Goal: Book appointment/travel/reservation

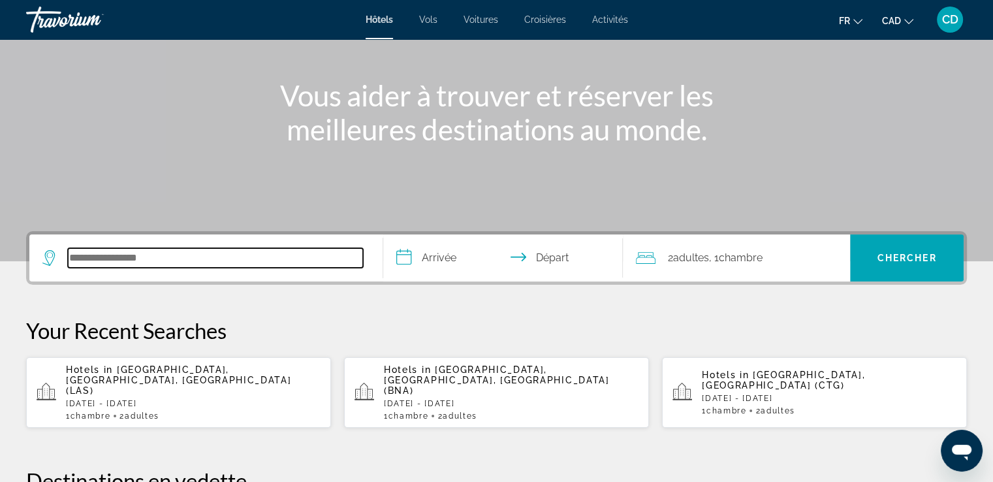
click at [135, 257] on input "Search hotel destination" at bounding box center [215, 258] width 295 height 20
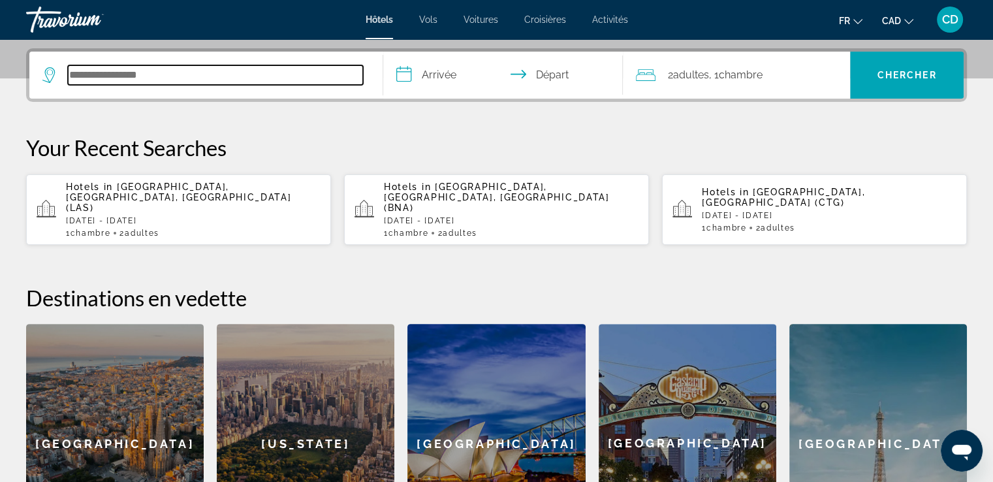
scroll to position [319, 0]
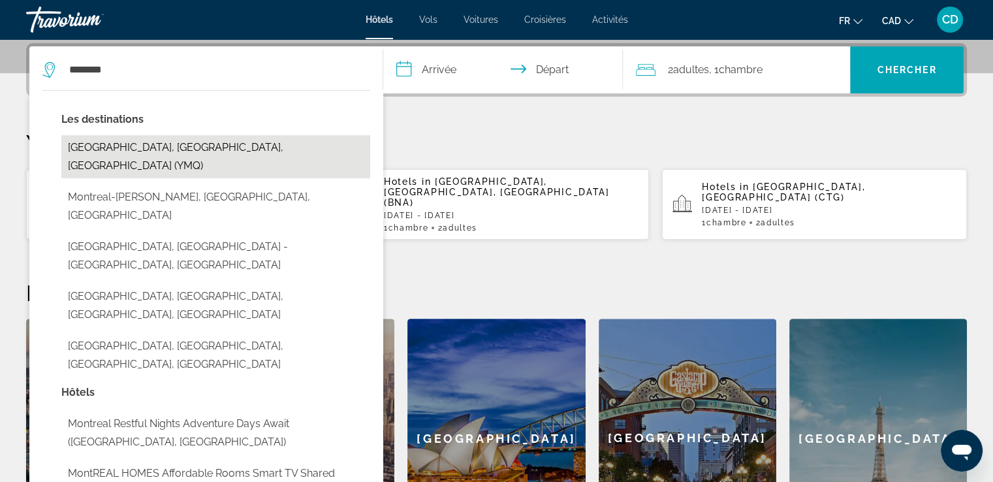
click at [128, 146] on button "Montreal, QC, Canada (YMQ)" at bounding box center [215, 156] width 309 height 43
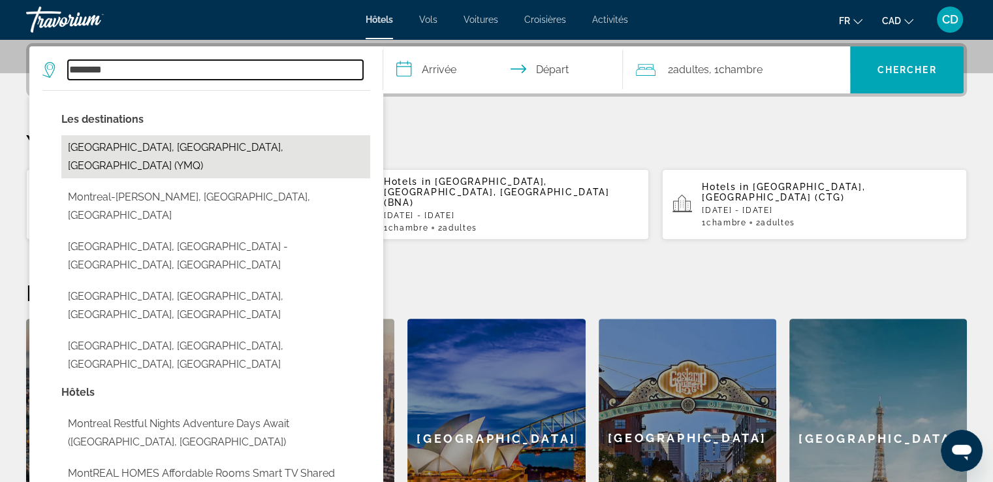
type input "**********"
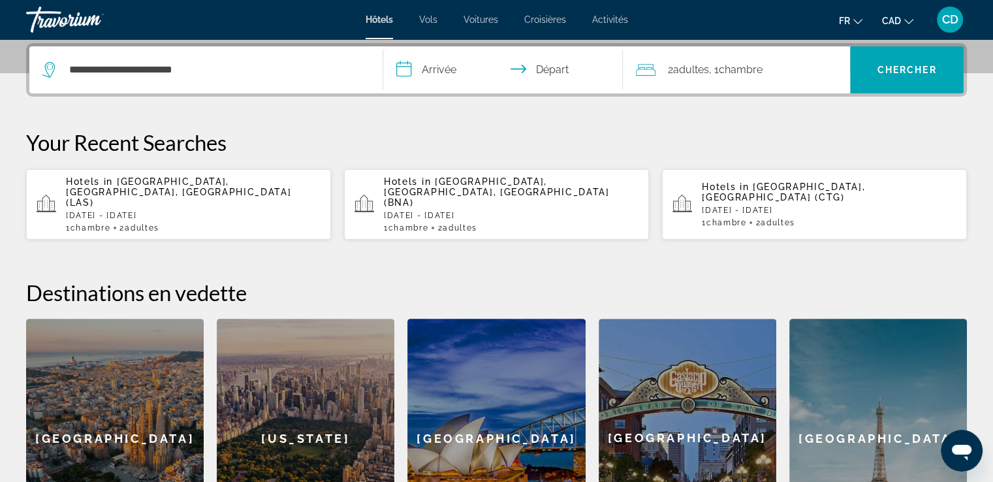
click at [445, 78] on input "**********" at bounding box center [506, 71] width 246 height 51
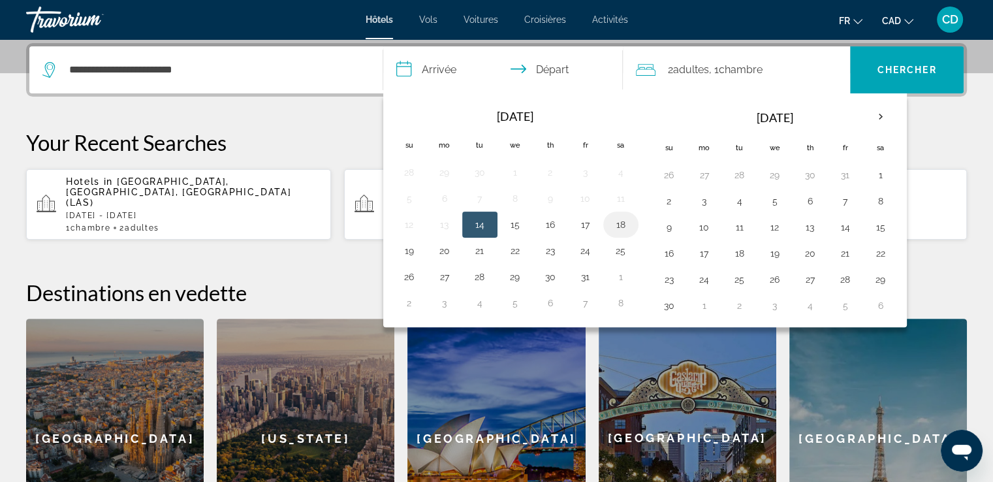
drag, startPoint x: 620, startPoint y: 219, endPoint x: 613, endPoint y: 219, distance: 7.2
click at [618, 219] on button "18" at bounding box center [621, 224] width 21 height 18
click at [411, 250] on button "19" at bounding box center [409, 251] width 21 height 18
type input "**********"
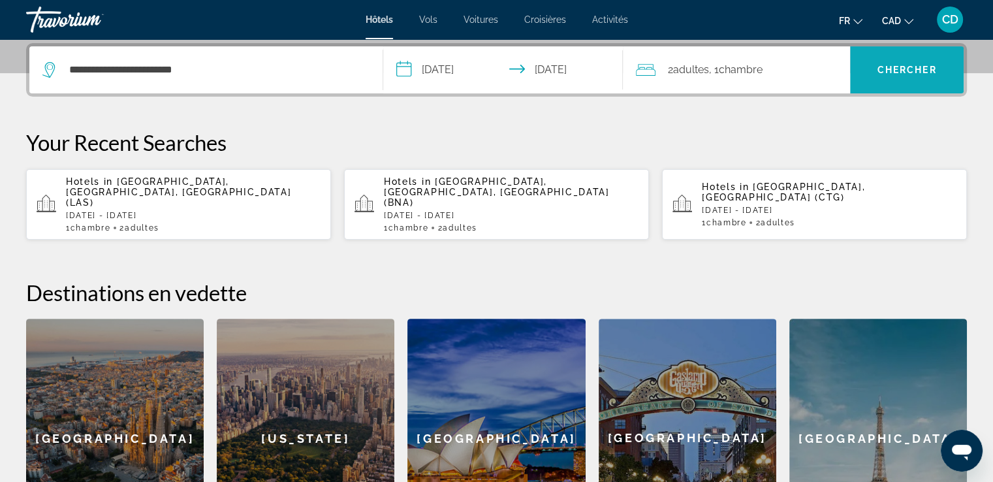
click at [872, 73] on span "Search" at bounding box center [907, 69] width 114 height 31
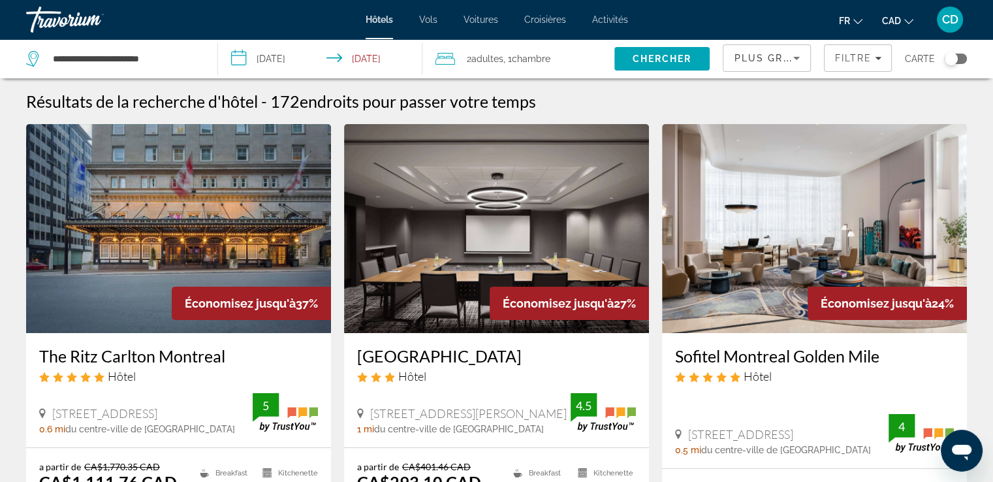
click at [797, 49] on div "Plus grandes économies" at bounding box center [767, 63] width 66 height 37
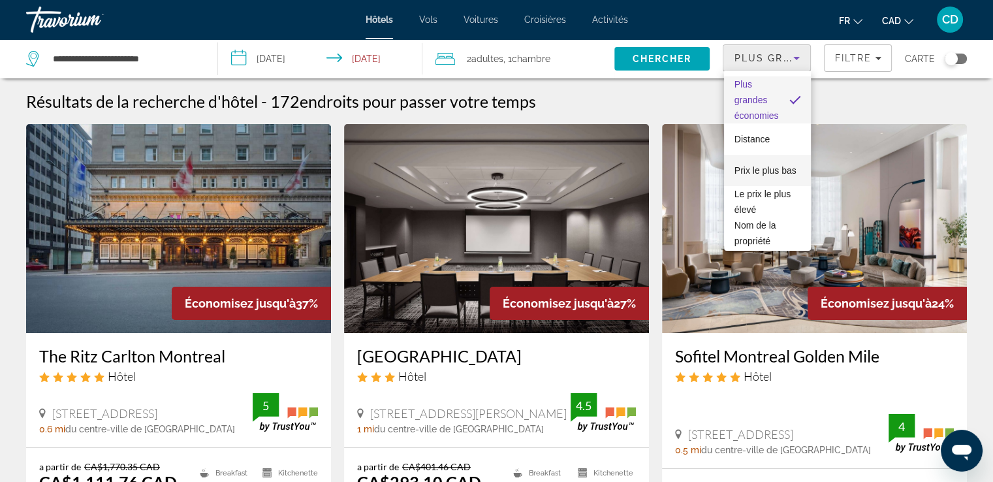
click at [754, 167] on span "Prix le plus bas" at bounding box center [766, 170] width 62 height 10
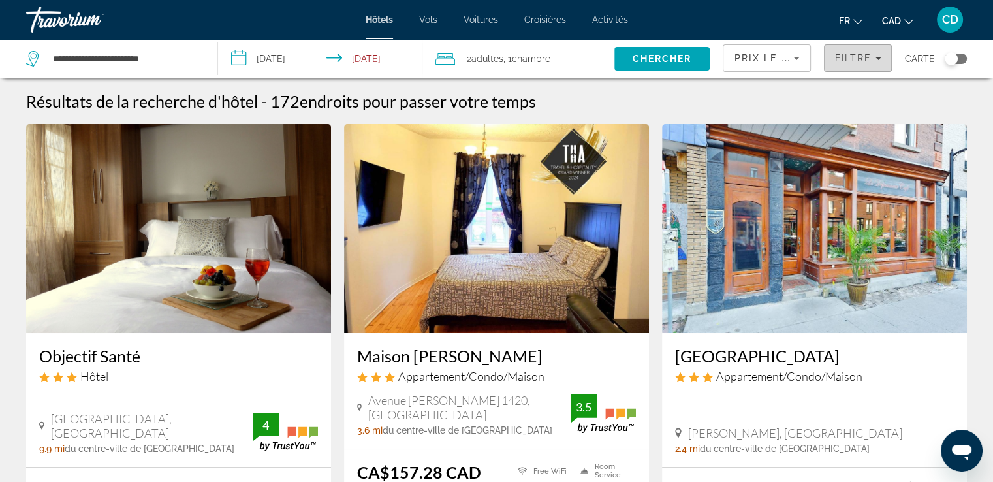
drag, startPoint x: 862, startPoint y: 62, endPoint x: 854, endPoint y: 61, distance: 7.9
click at [861, 61] on span "Filtre" at bounding box center [853, 58] width 37 height 10
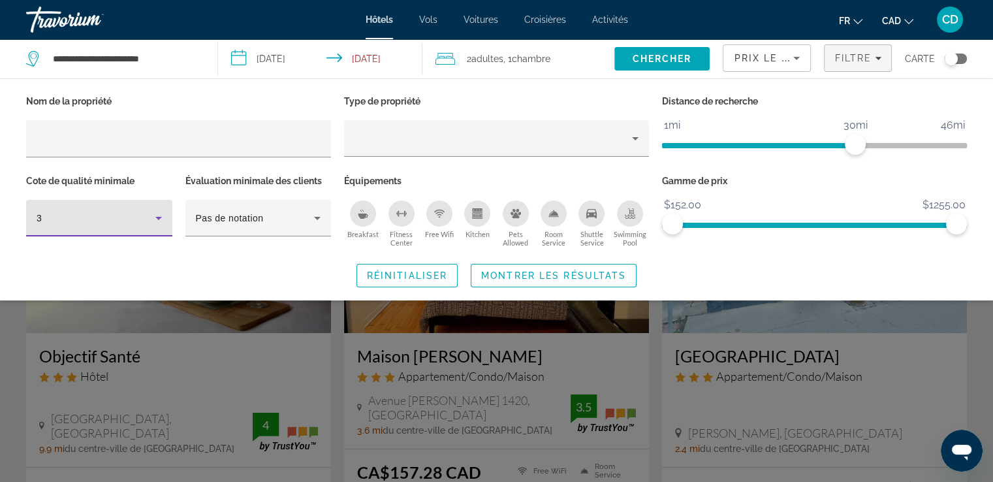
click at [157, 223] on icon "Hotel Filters" at bounding box center [159, 218] width 16 height 16
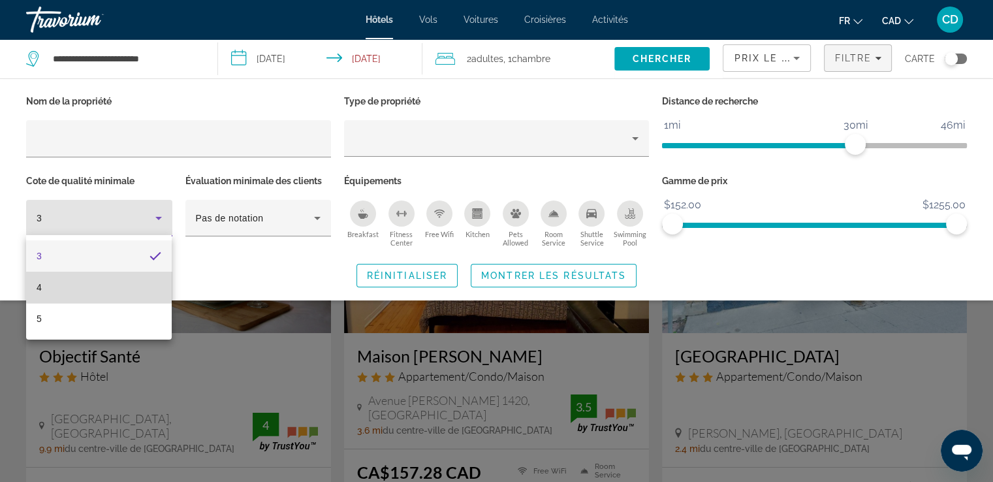
click at [99, 283] on mat-option "4" at bounding box center [99, 287] width 146 height 31
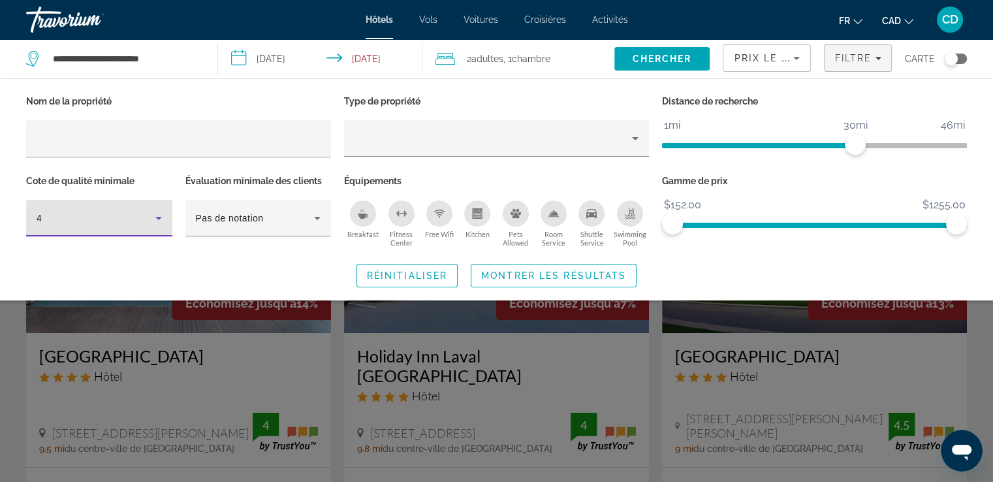
click at [367, 217] on icon "Breakfast" at bounding box center [363, 213] width 10 height 10
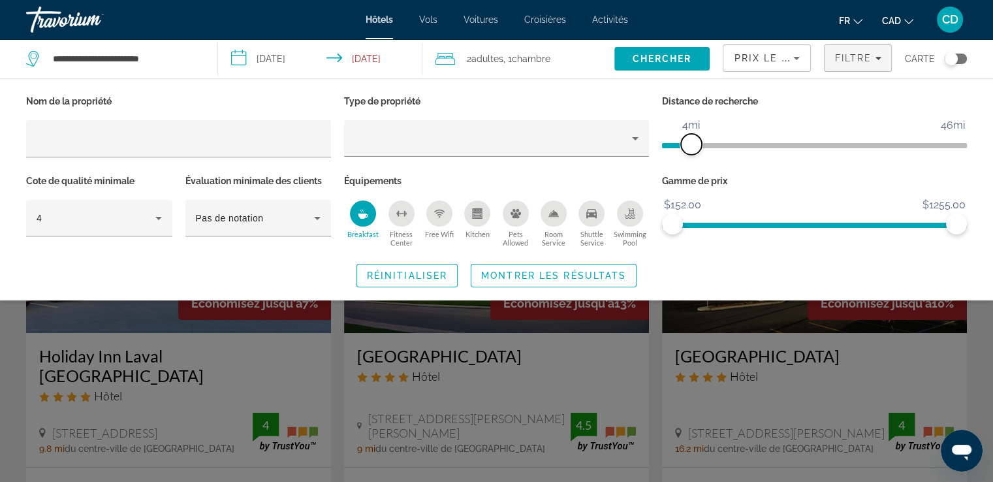
drag, startPoint x: 849, startPoint y: 140, endPoint x: 690, endPoint y: 144, distance: 158.7
click at [690, 144] on span "ngx-slider" at bounding box center [691, 144] width 21 height 21
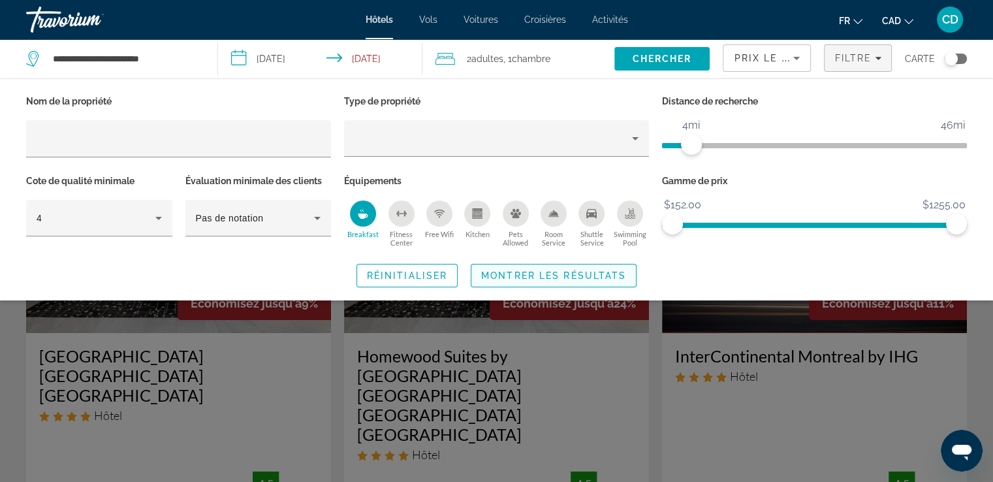
click at [553, 275] on span "Montrer les résultats" at bounding box center [553, 275] width 145 height 10
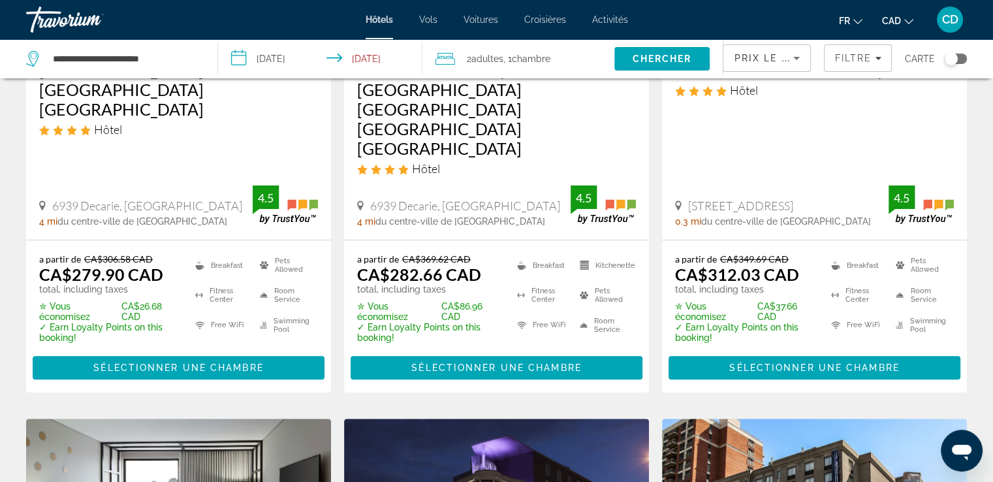
scroll to position [131, 0]
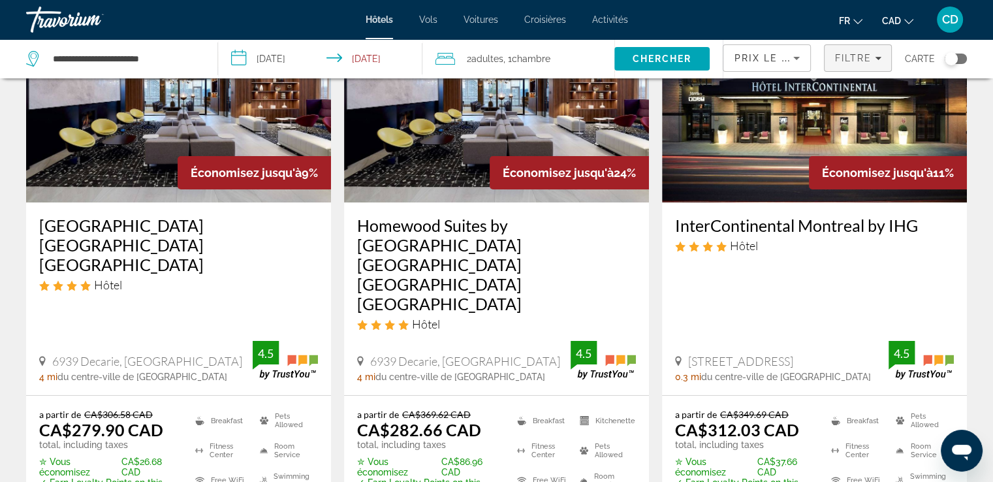
click at [848, 71] on span "Filters" at bounding box center [858, 57] width 67 height 31
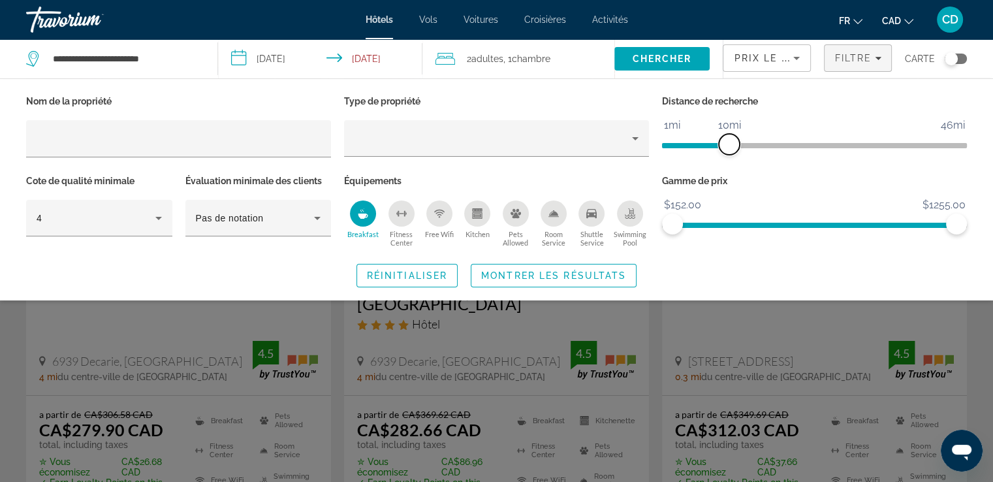
drag, startPoint x: 692, startPoint y: 147, endPoint x: 733, endPoint y: 136, distance: 42.4
click at [733, 136] on span "ngx-slider" at bounding box center [729, 144] width 21 height 21
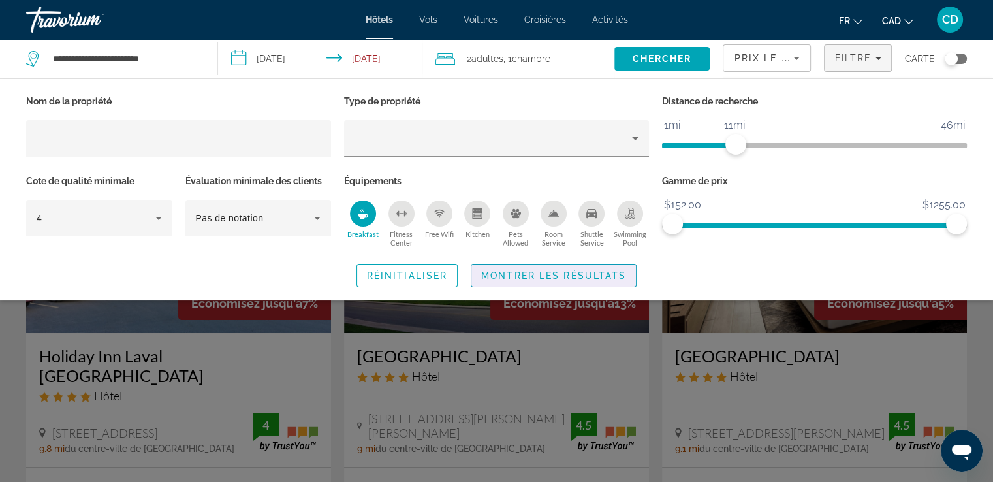
click at [533, 267] on span "Search widget" at bounding box center [553, 275] width 165 height 31
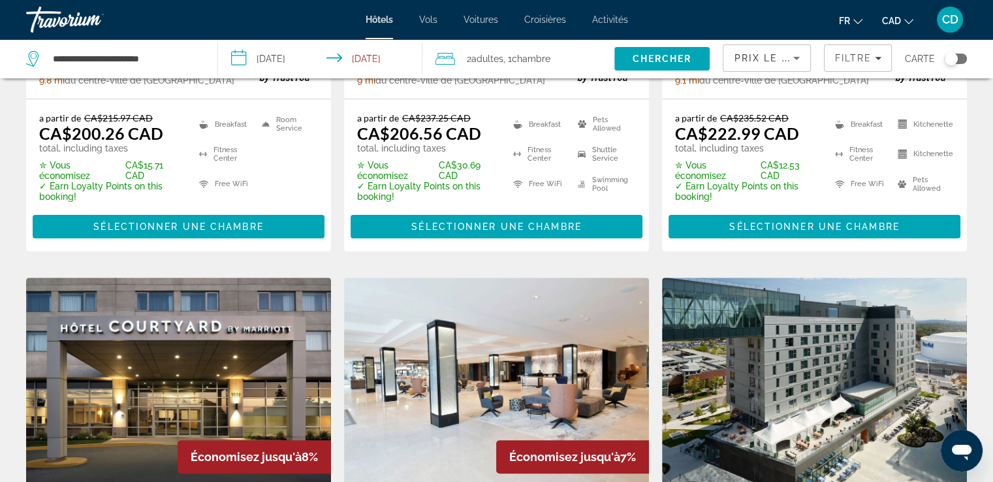
scroll to position [261, 0]
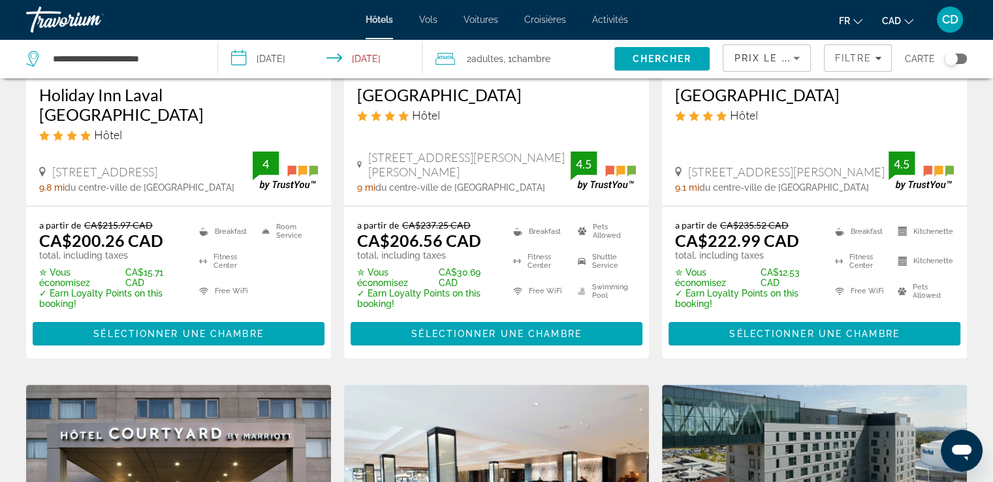
drag, startPoint x: 868, startPoint y: 60, endPoint x: 836, endPoint y: 75, distance: 35.9
click at [865, 61] on span "Filtre" at bounding box center [853, 58] width 37 height 10
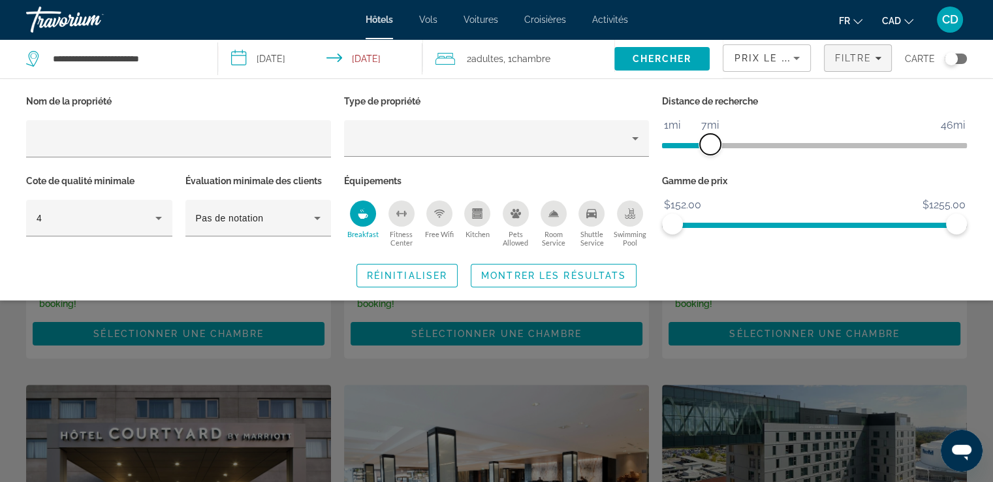
drag, startPoint x: 731, startPoint y: 147, endPoint x: 707, endPoint y: 154, distance: 24.6
click at [707, 154] on div "Distance de recherche 1mi 46mi 7mi" at bounding box center [815, 132] width 318 height 80
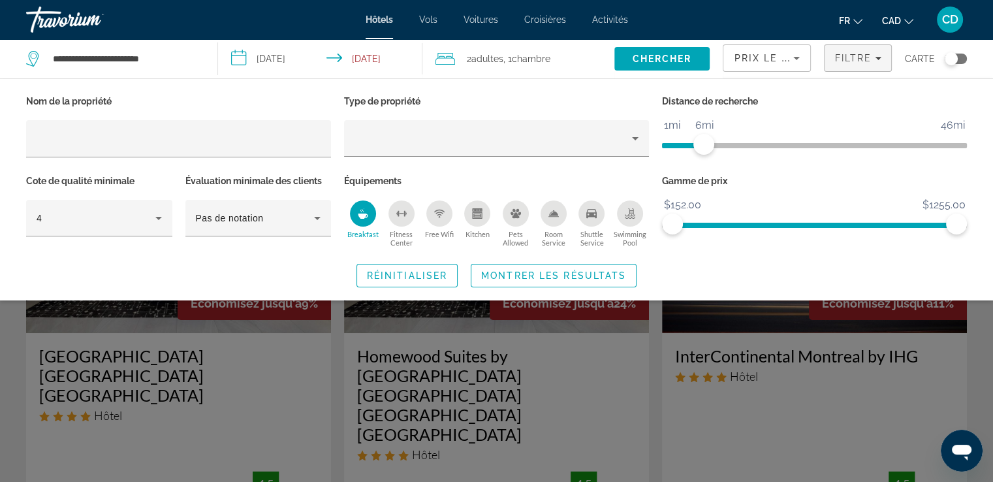
click at [526, 262] on span "Search widget" at bounding box center [553, 275] width 165 height 31
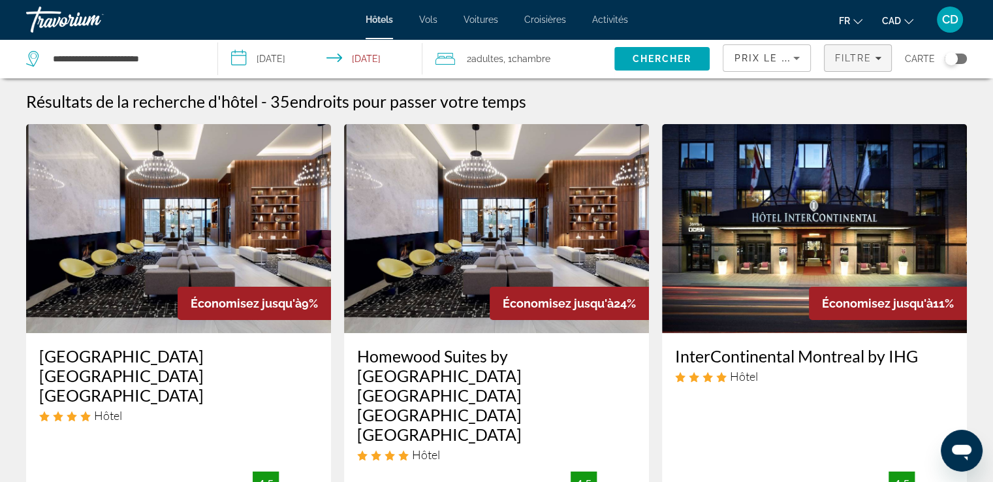
click at [856, 61] on span "Filtre" at bounding box center [853, 58] width 37 height 10
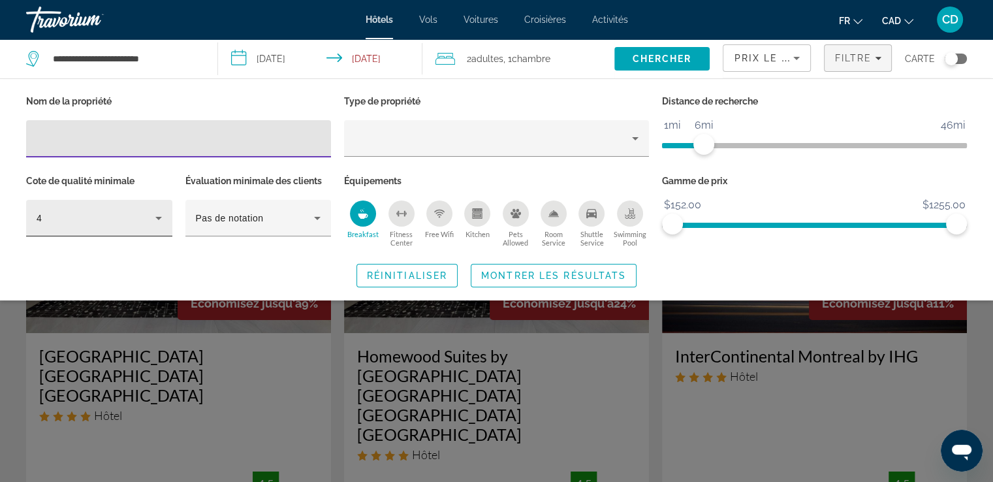
click at [162, 223] on icon "Hotel Filters" at bounding box center [159, 218] width 16 height 16
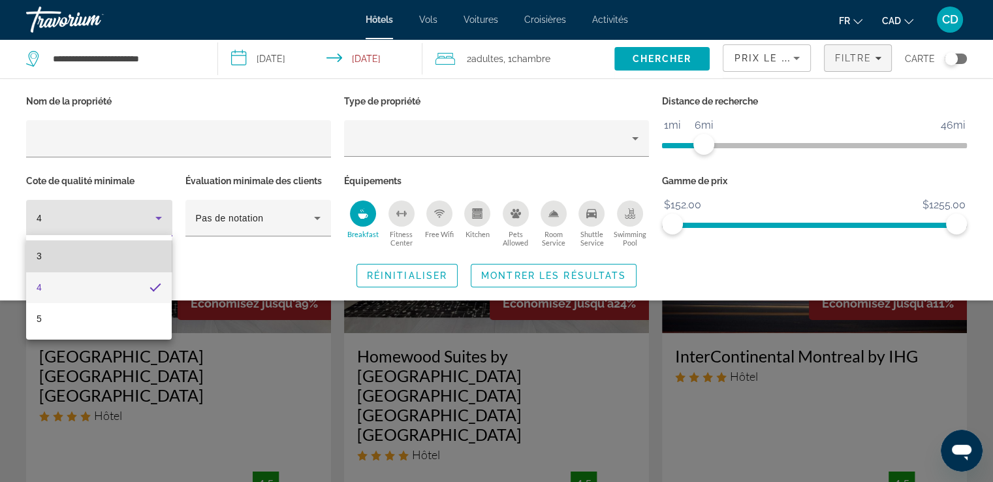
click at [97, 258] on mat-option "3" at bounding box center [99, 255] width 146 height 31
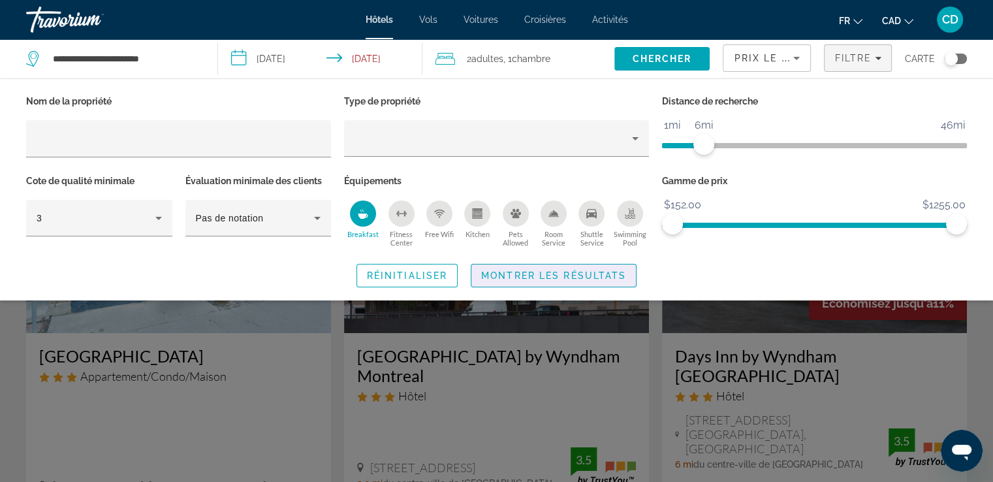
click at [525, 270] on button "Montrer les résultats" at bounding box center [554, 276] width 166 height 24
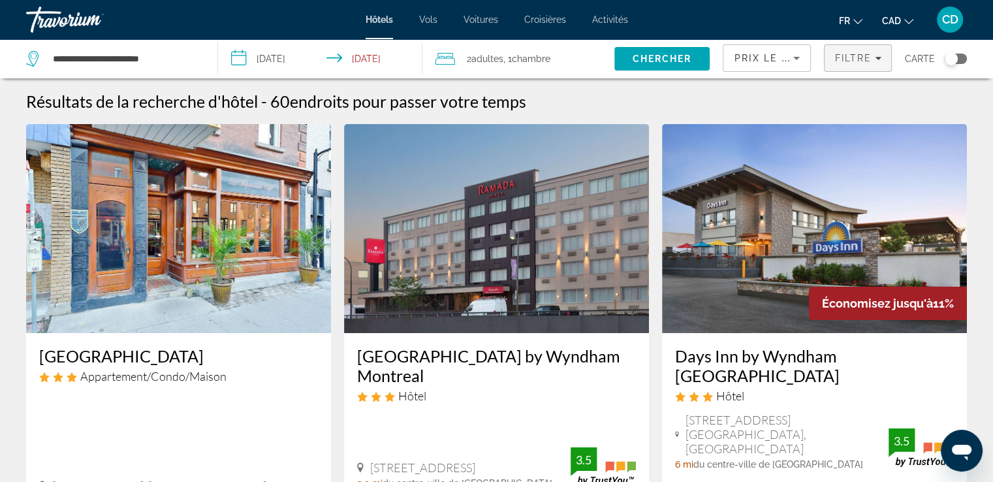
drag, startPoint x: 845, startPoint y: 61, endPoint x: 833, endPoint y: 69, distance: 14.5
click at [844, 62] on span "Filtre" at bounding box center [853, 58] width 37 height 10
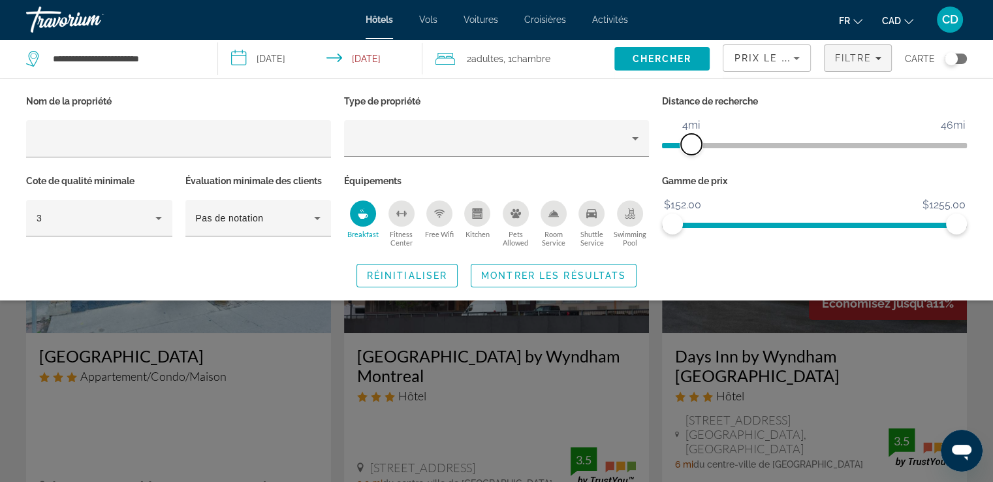
drag, startPoint x: 710, startPoint y: 148, endPoint x: 691, endPoint y: 152, distance: 20.1
click at [693, 151] on span "ngx-slider" at bounding box center [691, 144] width 21 height 21
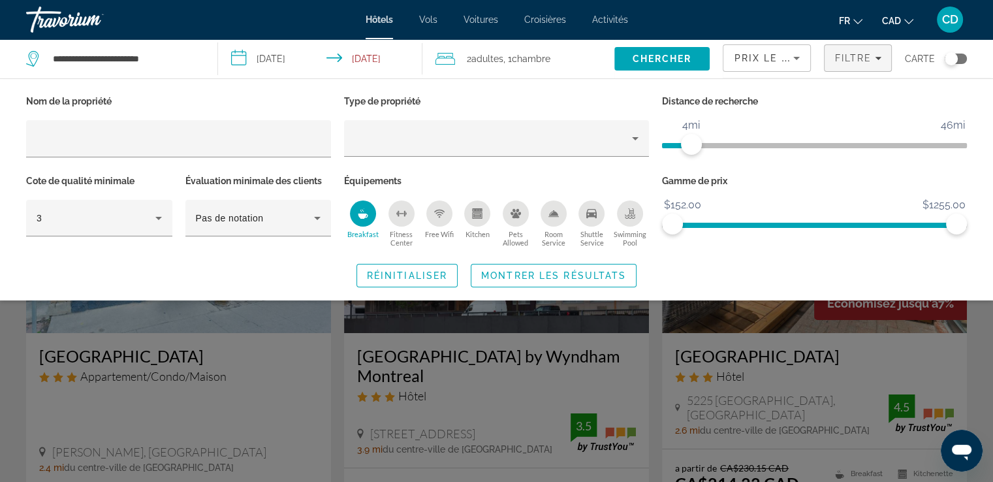
drag, startPoint x: 583, startPoint y: 263, endPoint x: 577, endPoint y: 280, distance: 18.0
click at [581, 266] on span "Search widget" at bounding box center [553, 275] width 165 height 31
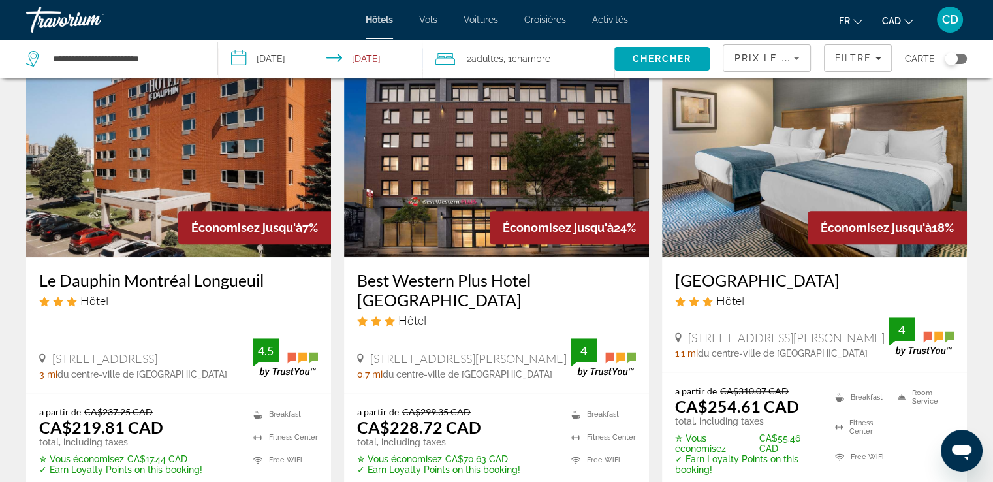
scroll to position [457, 0]
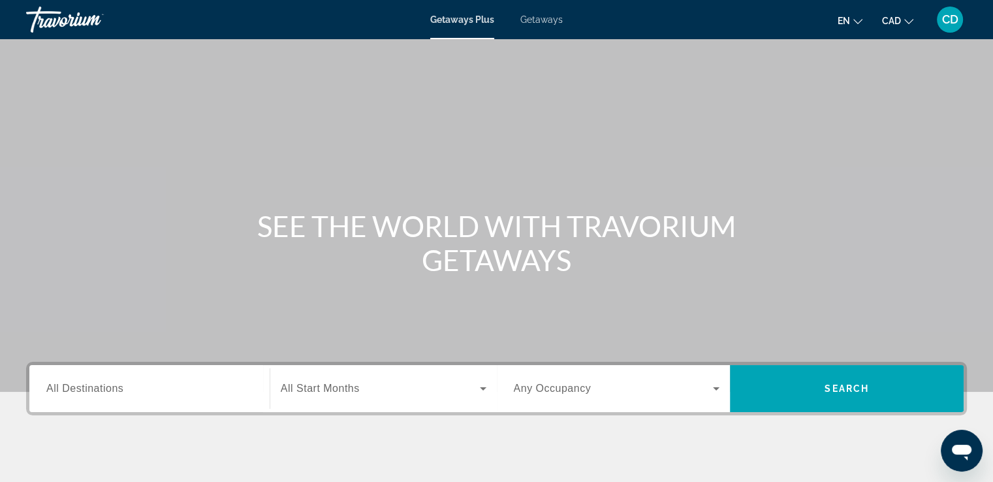
click at [118, 384] on span "All Destinations" at bounding box center [84, 388] width 77 height 11
click at [118, 384] on input "Destination All Destinations" at bounding box center [149, 389] width 206 height 16
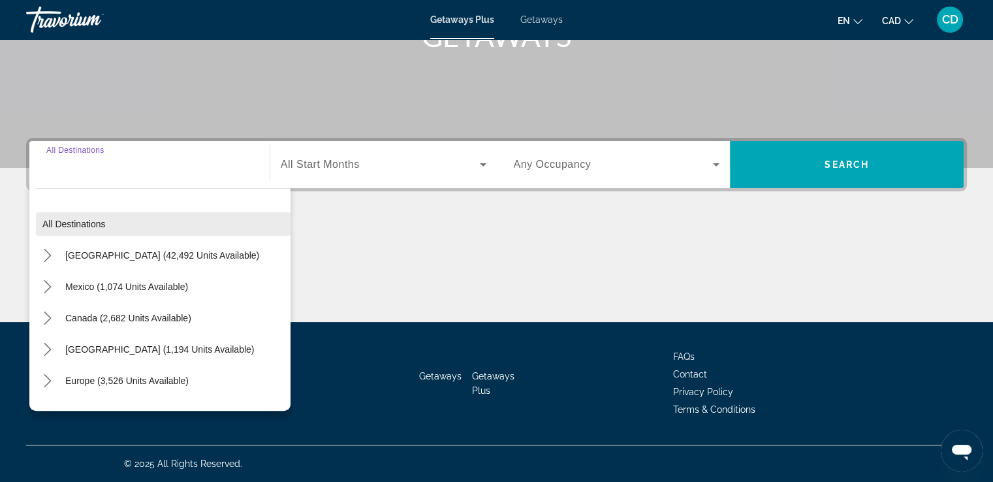
click at [65, 222] on span "All destinations" at bounding box center [73, 224] width 63 height 10
type input "**********"
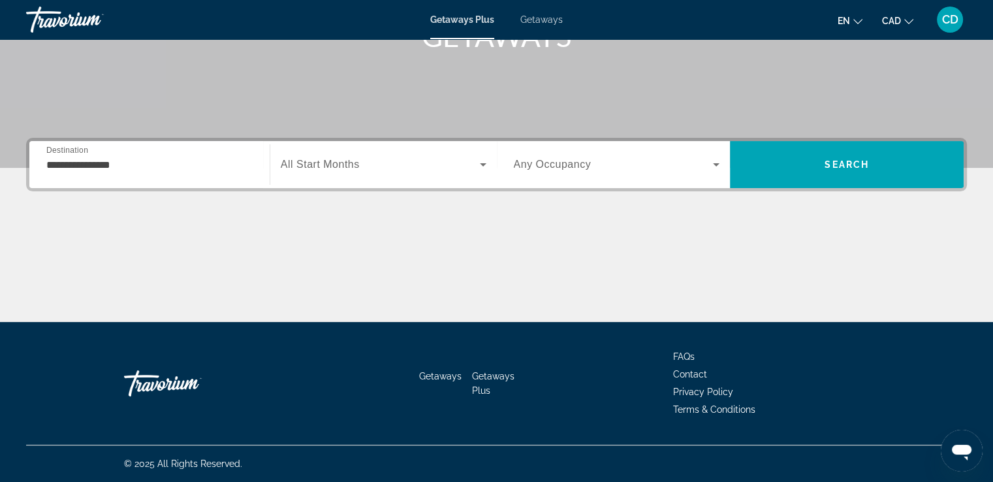
click at [342, 167] on span "All Start Months" at bounding box center [320, 164] width 79 height 11
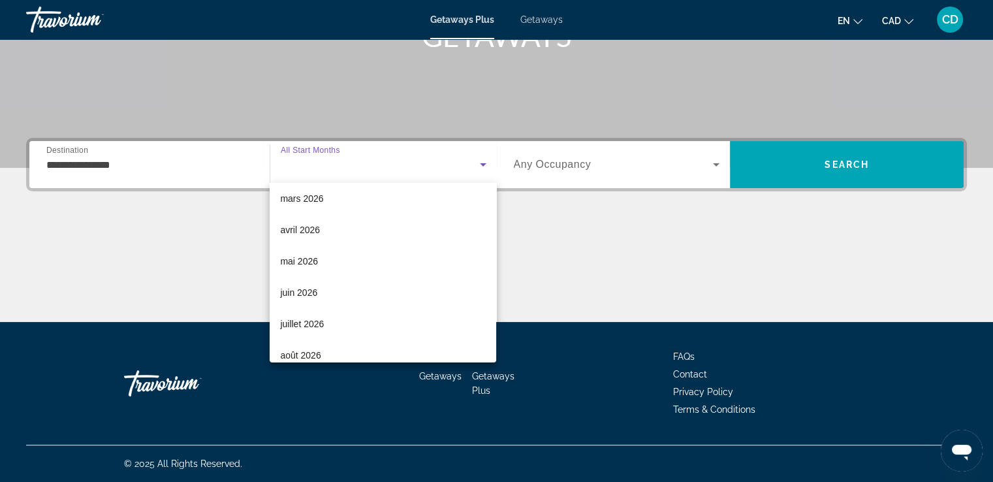
scroll to position [196, 0]
click at [306, 317] on span "juillet 2026" at bounding box center [302, 321] width 44 height 16
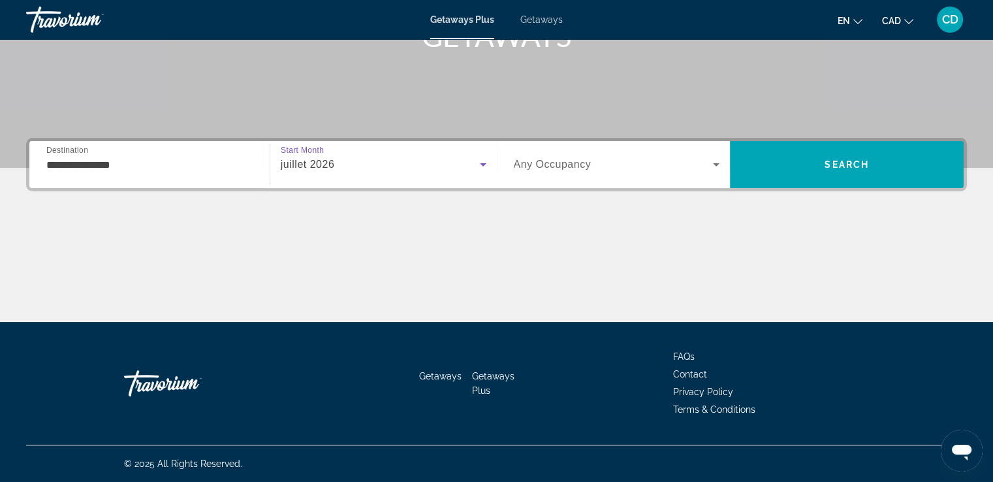
click at [618, 164] on span "Search widget" at bounding box center [614, 165] width 200 height 16
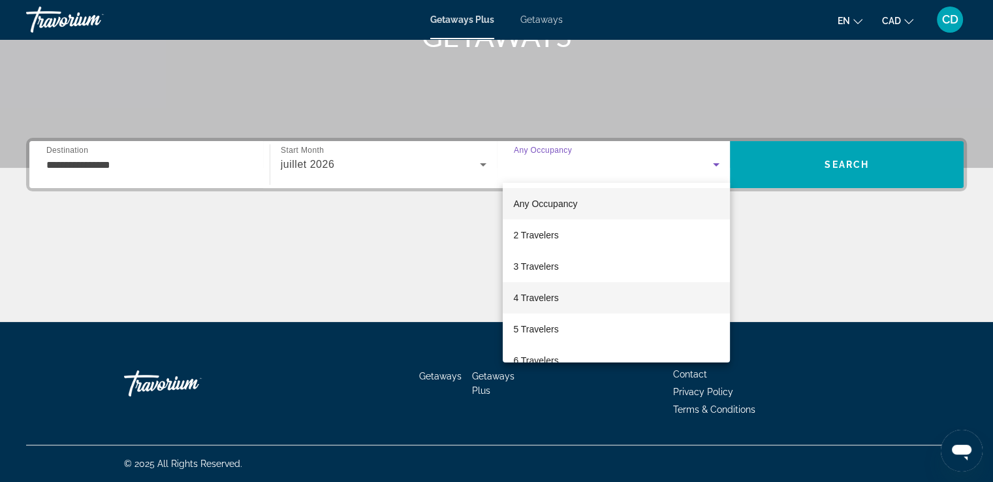
click at [545, 300] on span "4 Travelers" at bounding box center [535, 298] width 45 height 16
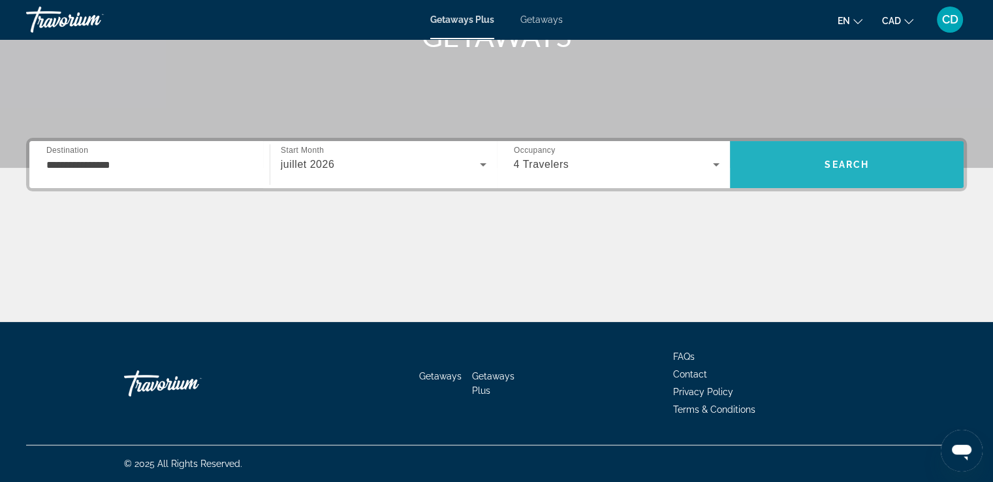
click at [857, 165] on span "Search" at bounding box center [847, 164] width 44 height 10
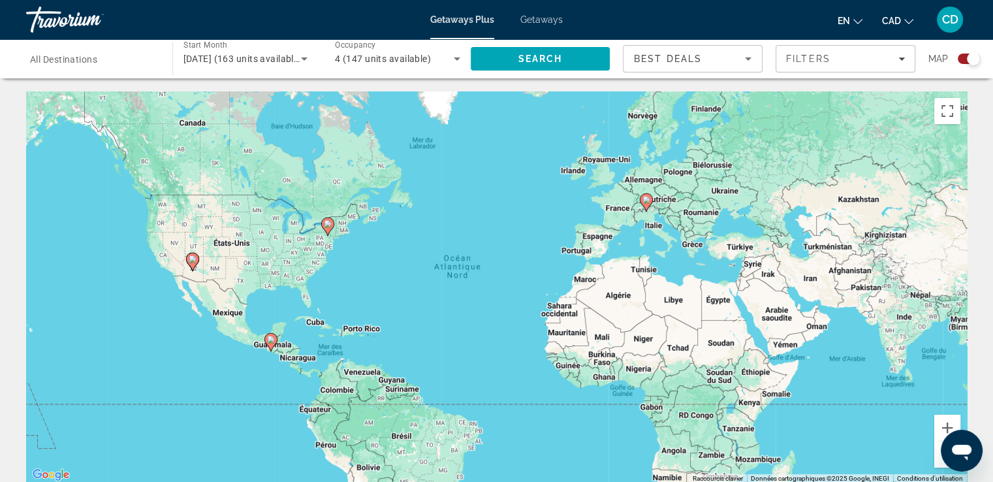
click at [63, 63] on span "All Destinations" at bounding box center [63, 59] width 67 height 10
click at [63, 63] on input "Destination All Destinations" at bounding box center [92, 60] width 125 height 16
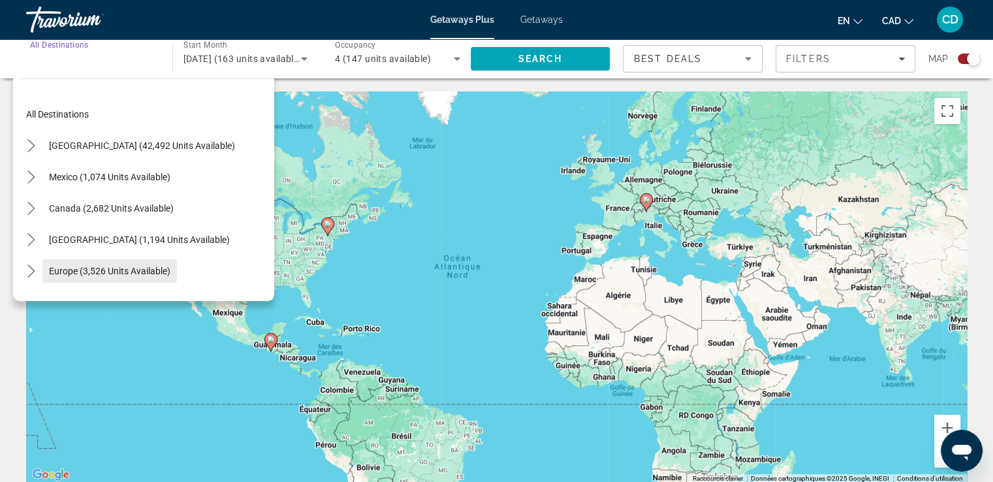
click at [71, 267] on span "Europe (3,526 units available)" at bounding box center [109, 271] width 121 height 10
type input "**********"
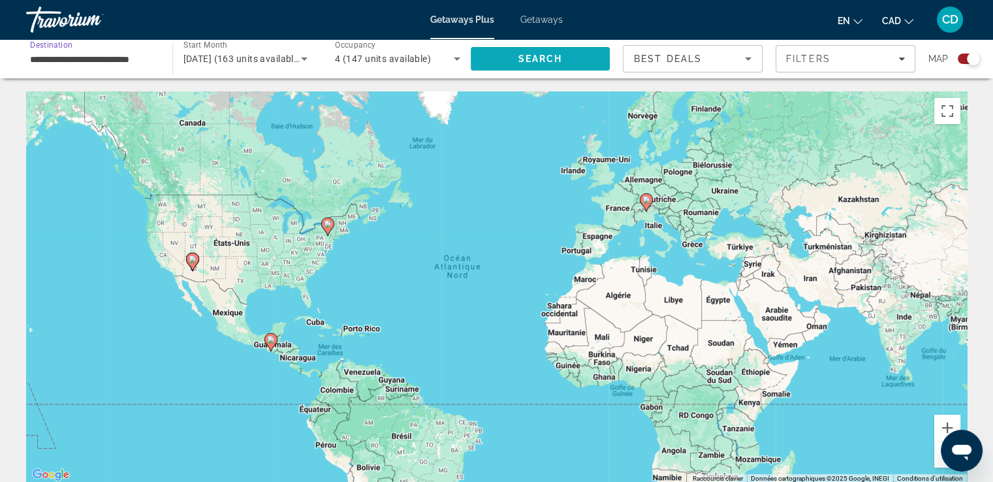
click at [519, 69] on span "Search" at bounding box center [541, 58] width 140 height 31
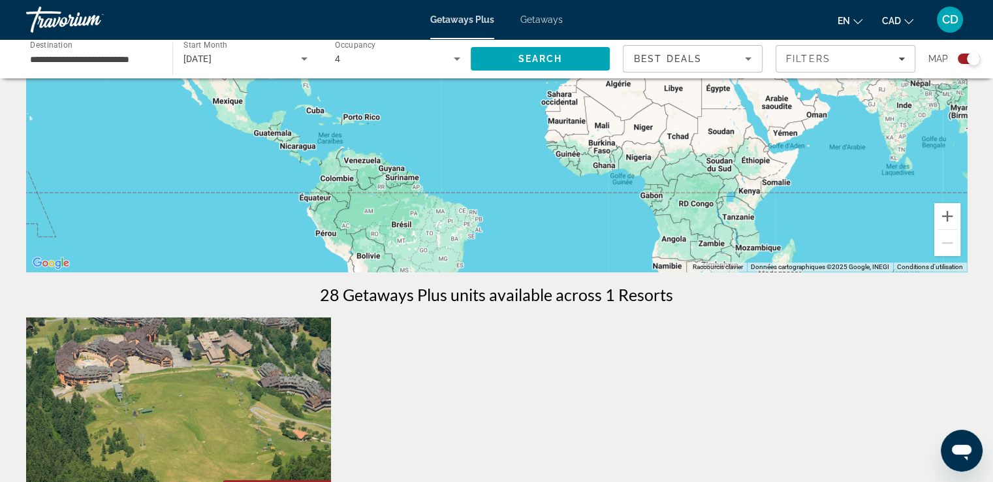
scroll to position [115, 0]
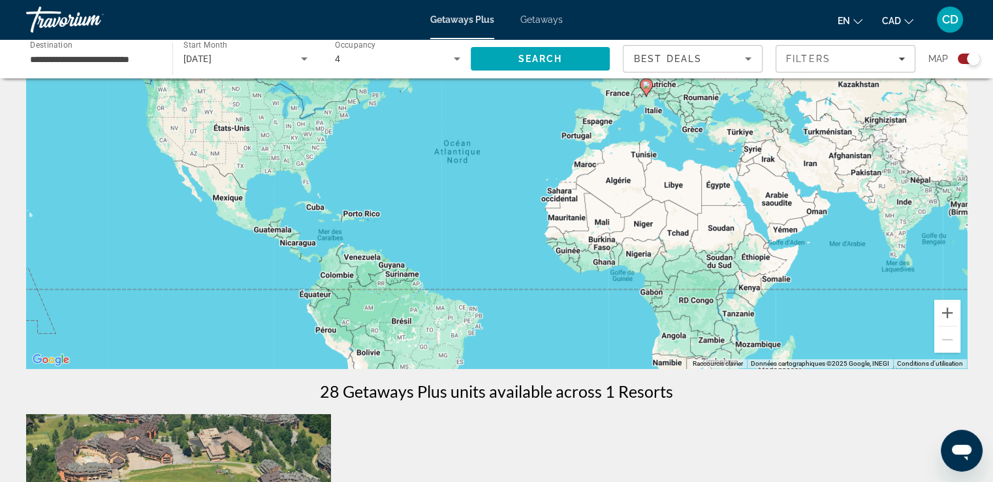
click at [385, 71] on div "4" at bounding box center [397, 58] width 125 height 37
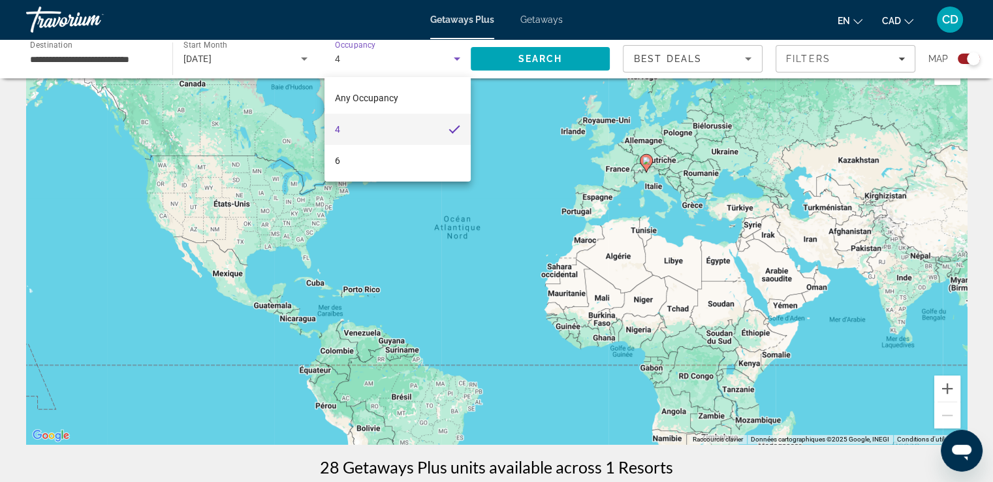
scroll to position [0, 0]
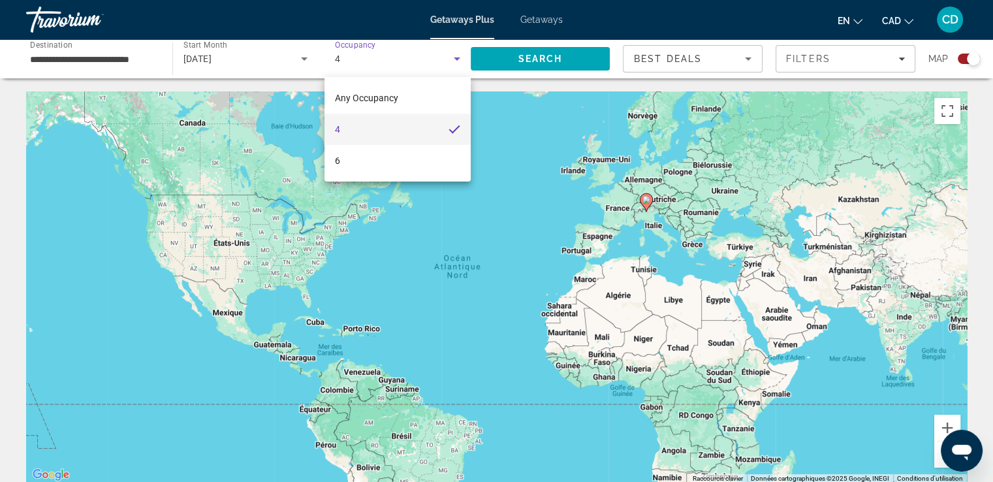
drag, startPoint x: 369, startPoint y: 97, endPoint x: 335, endPoint y: 99, distance: 34.1
click at [363, 97] on span "Any Occupancy" at bounding box center [366, 98] width 63 height 10
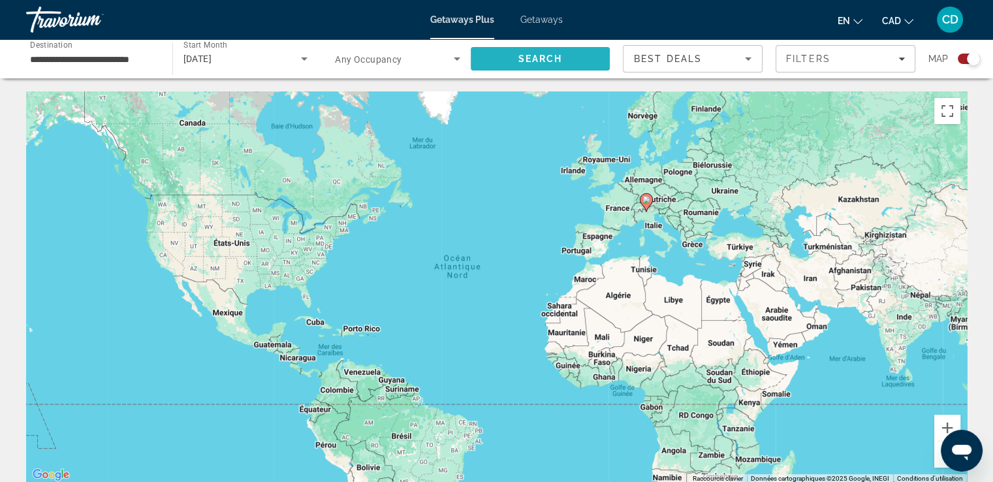
click at [534, 54] on span "Search" at bounding box center [540, 59] width 44 height 10
click at [196, 62] on span "[DATE]" at bounding box center [197, 59] width 29 height 10
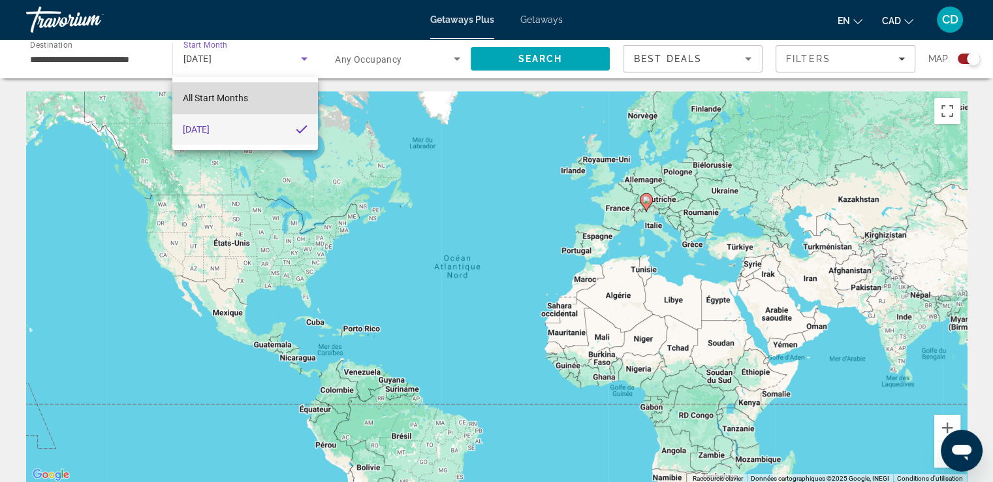
click at [232, 95] on span "All Start Months" at bounding box center [215, 98] width 65 height 10
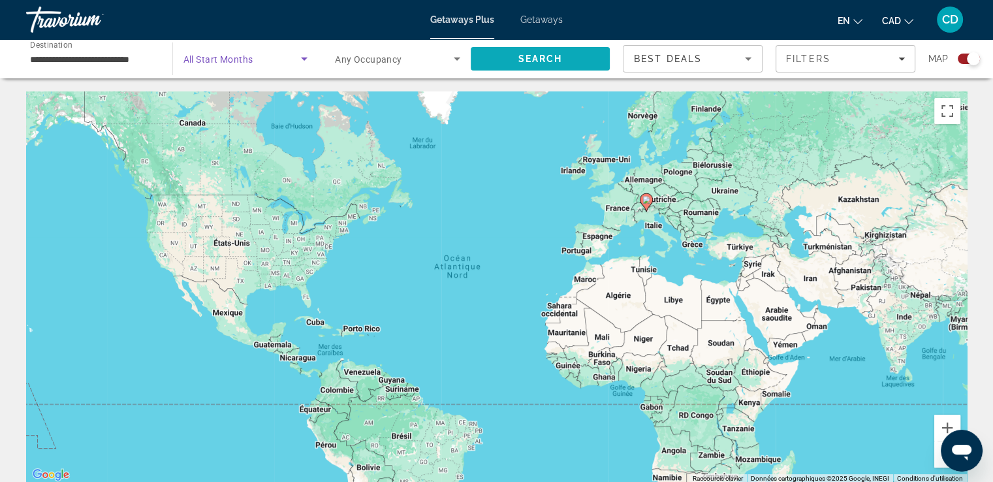
click at [537, 65] on span "Search" at bounding box center [541, 58] width 140 height 31
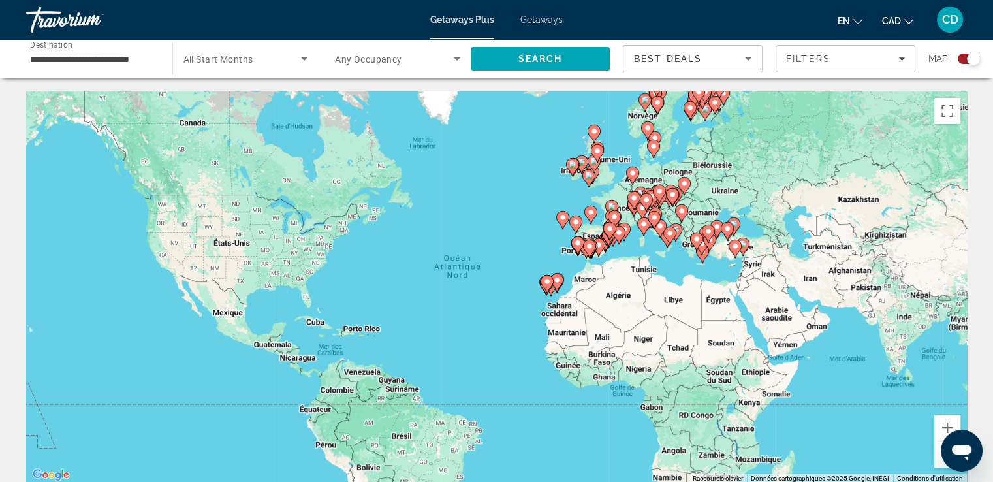
click at [240, 54] on span "All Start Months" at bounding box center [218, 59] width 70 height 10
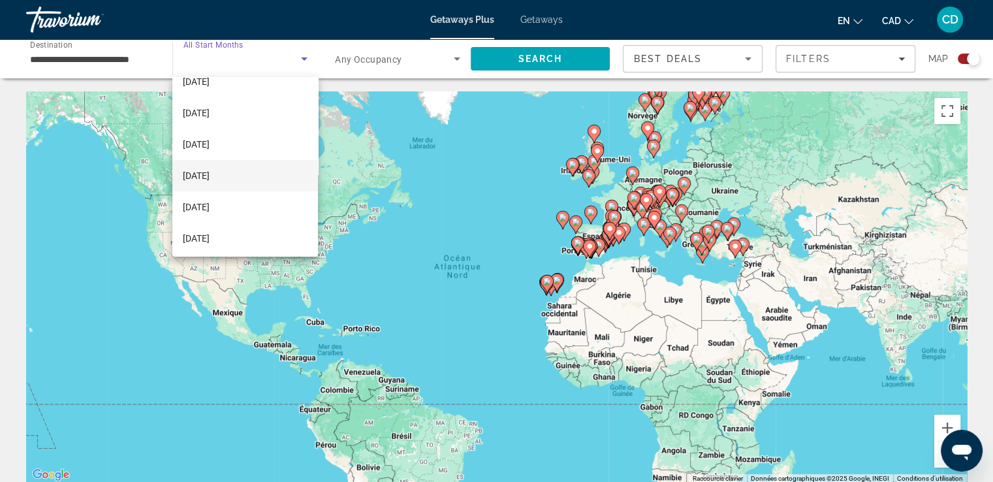
scroll to position [261, 0]
click at [206, 179] on span "[DATE]" at bounding box center [196, 182] width 27 height 16
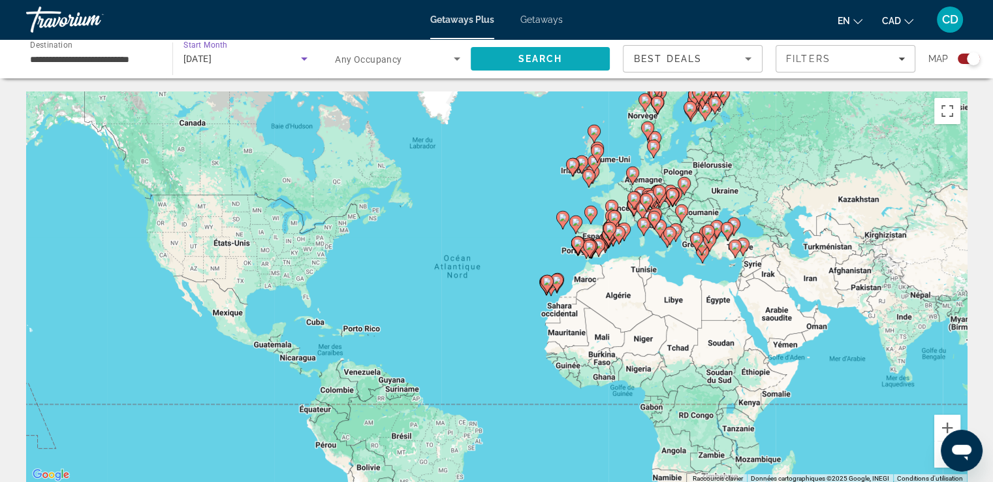
click at [532, 61] on span "Search" at bounding box center [540, 59] width 44 height 10
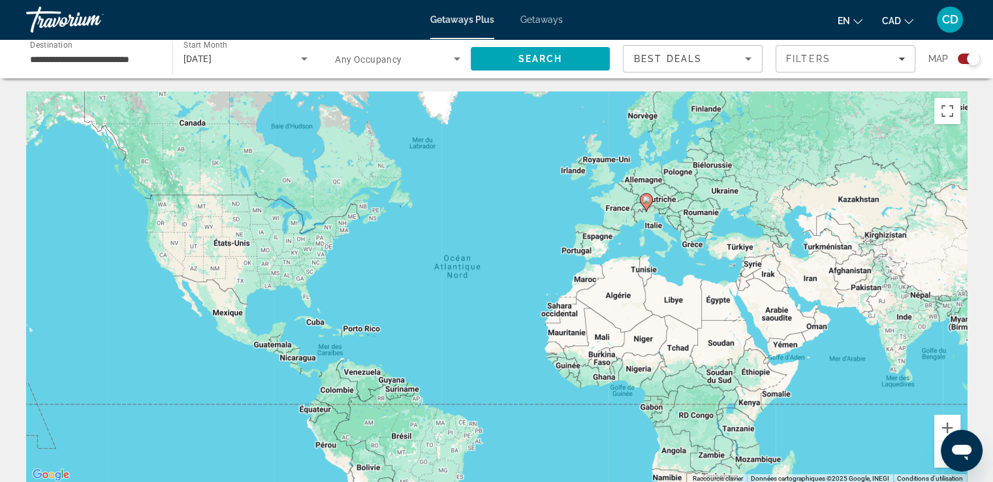
click at [247, 62] on div "[DATE]" at bounding box center [242, 59] width 118 height 16
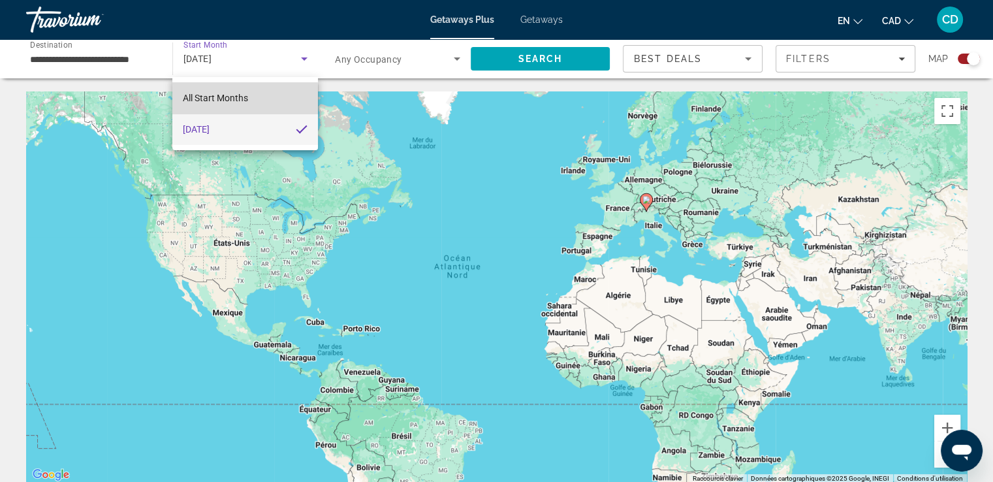
click at [240, 103] on span "All Start Months" at bounding box center [215, 98] width 65 height 16
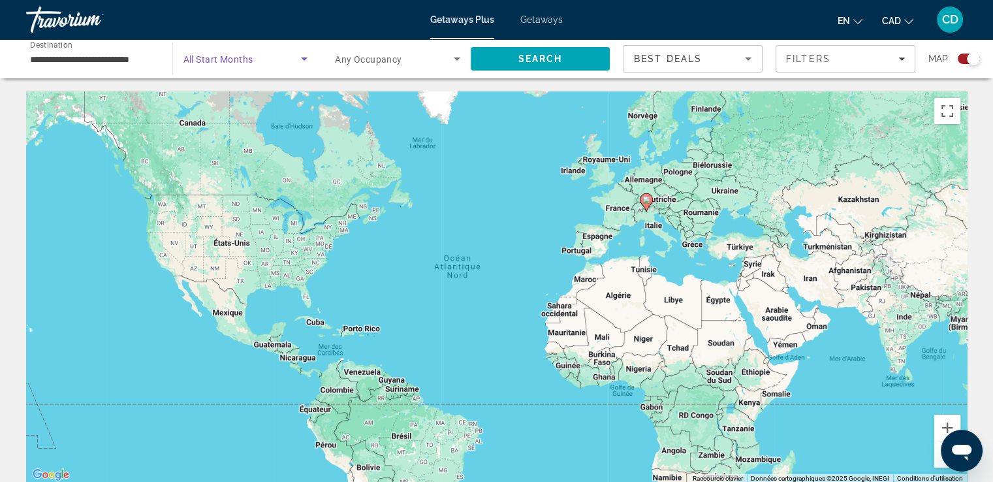
click at [251, 65] on span "Search widget" at bounding box center [242, 59] width 118 height 16
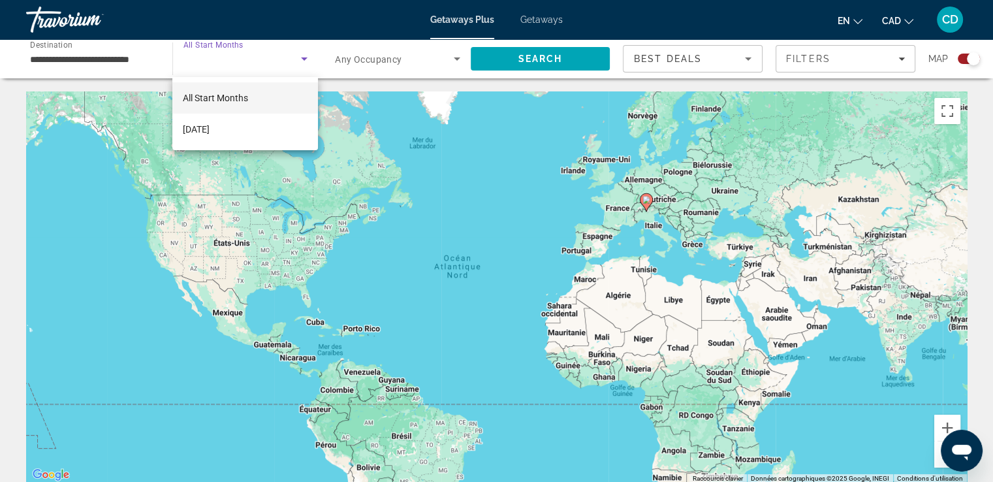
click at [234, 93] on span "All Start Months" at bounding box center [215, 98] width 65 height 10
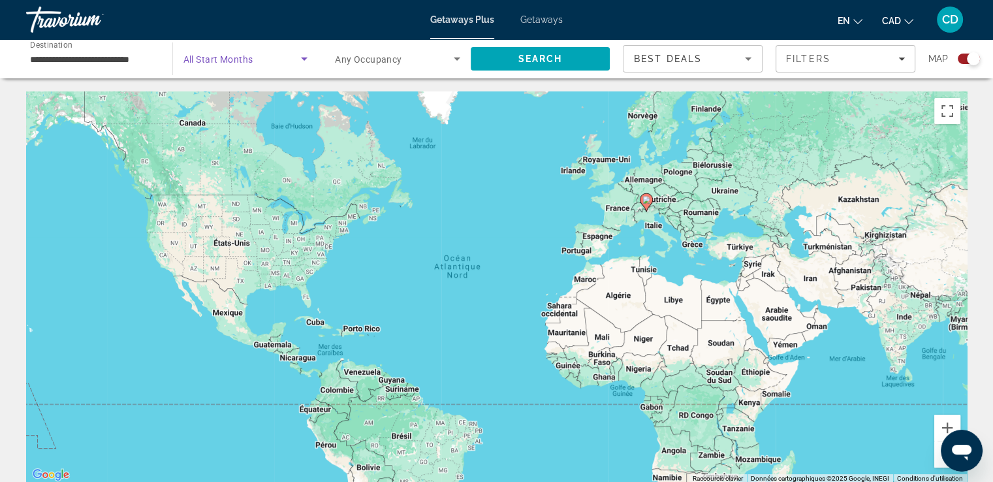
click at [292, 59] on span "Search widget" at bounding box center [242, 59] width 118 height 16
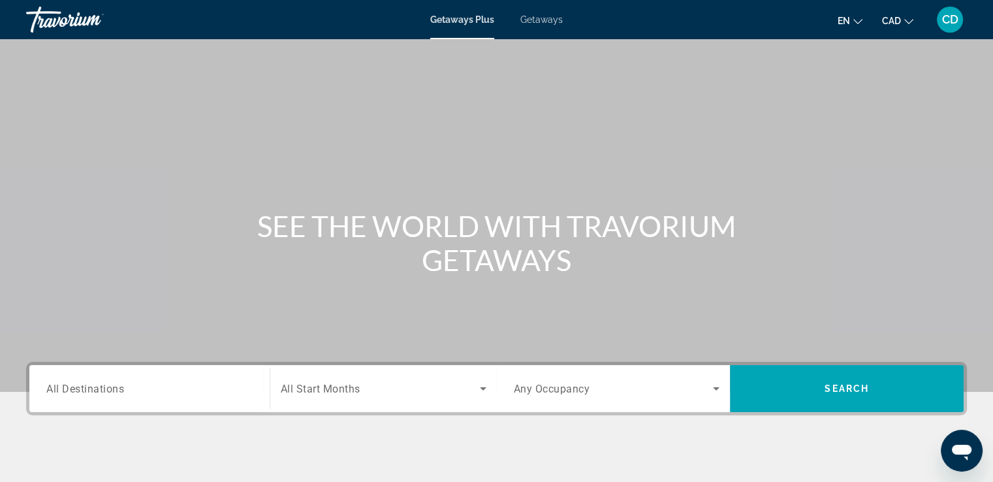
drag, startPoint x: 358, startPoint y: 394, endPoint x: 353, endPoint y: 400, distance: 6.9
click at [353, 400] on div "Search widget" at bounding box center [384, 388] width 206 height 37
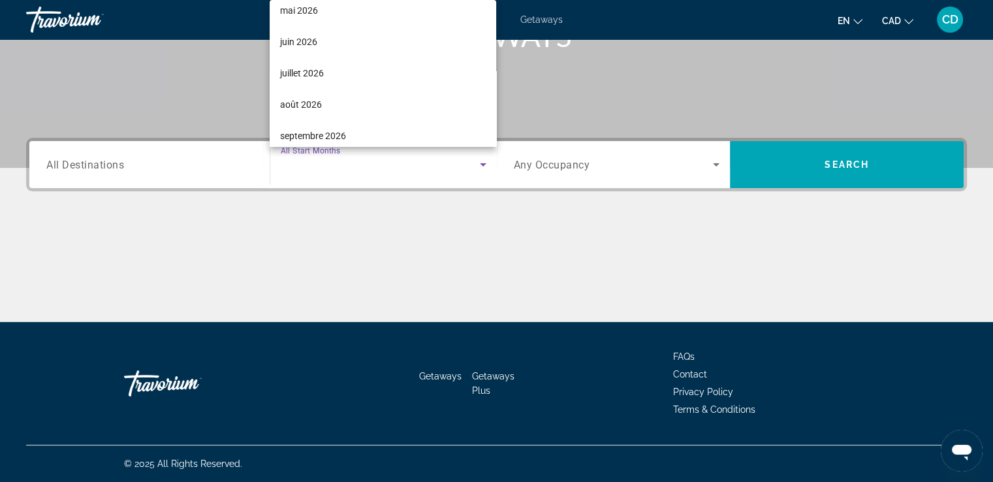
scroll to position [303, 0]
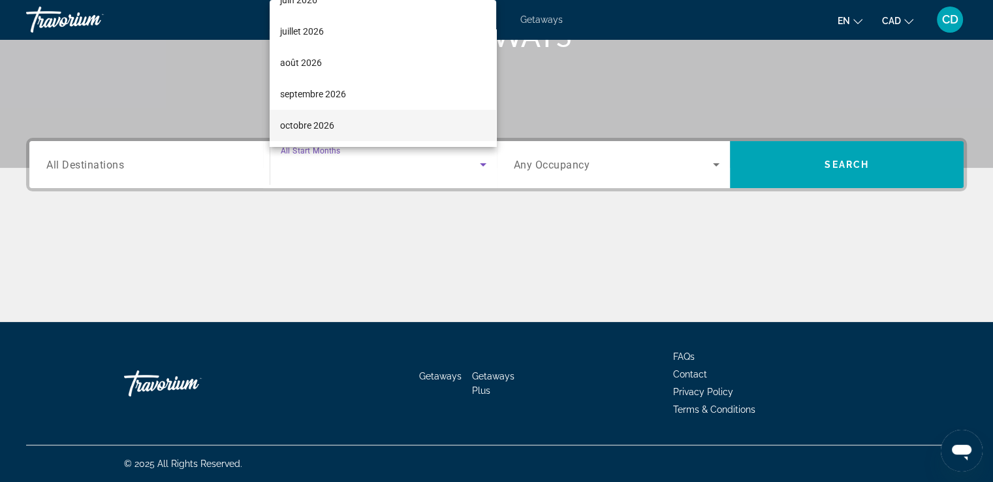
click at [307, 120] on span "octobre 2026" at bounding box center [307, 126] width 54 height 16
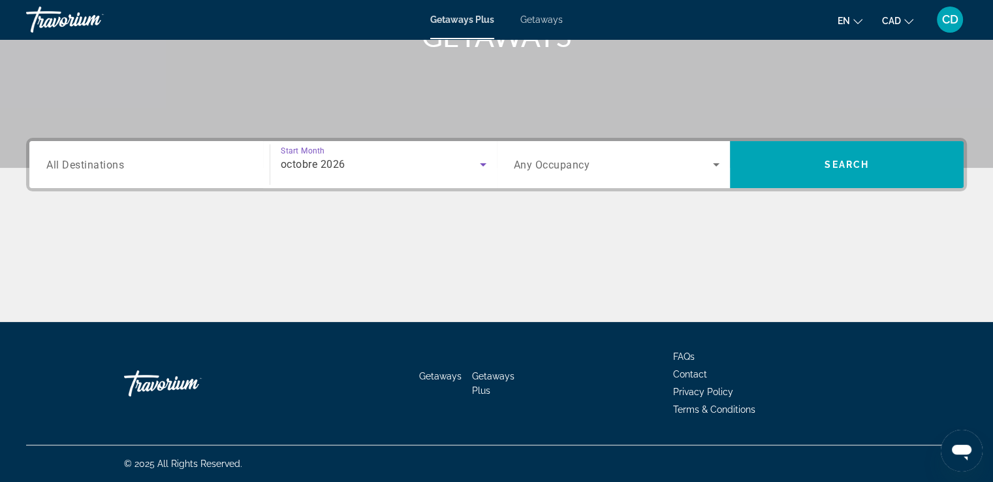
click at [560, 163] on span "Any Occupancy" at bounding box center [552, 165] width 76 height 12
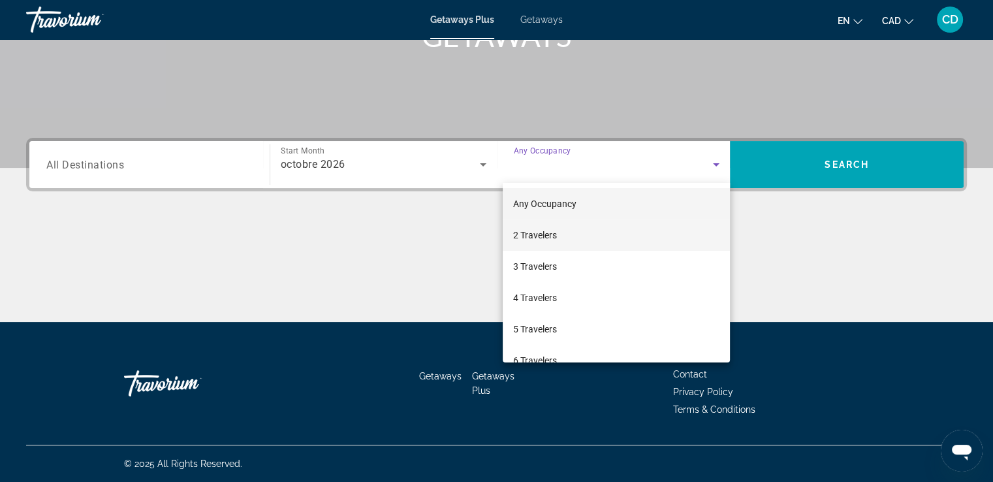
drag, startPoint x: 540, startPoint y: 235, endPoint x: 533, endPoint y: 235, distance: 7.2
click at [539, 235] on span "2 Travelers" at bounding box center [535, 235] width 44 height 16
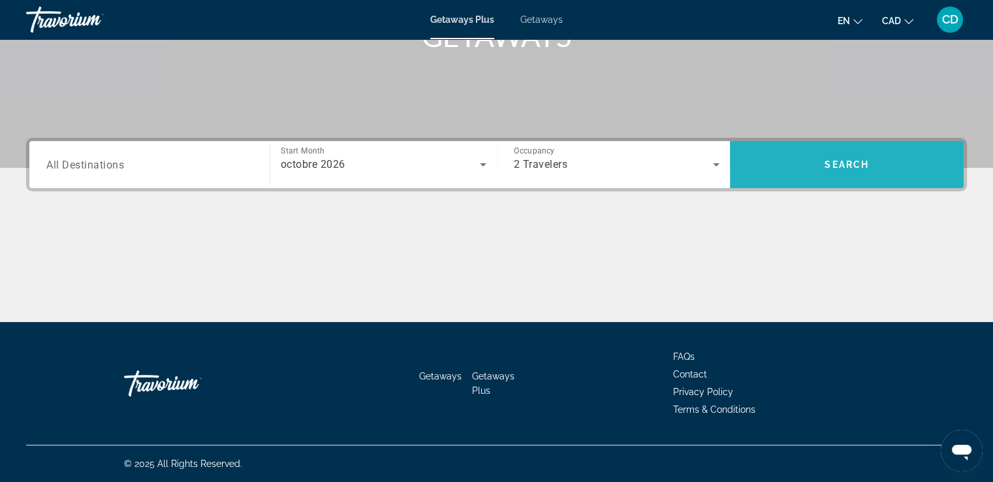
click at [864, 169] on span "Search" at bounding box center [847, 164] width 44 height 10
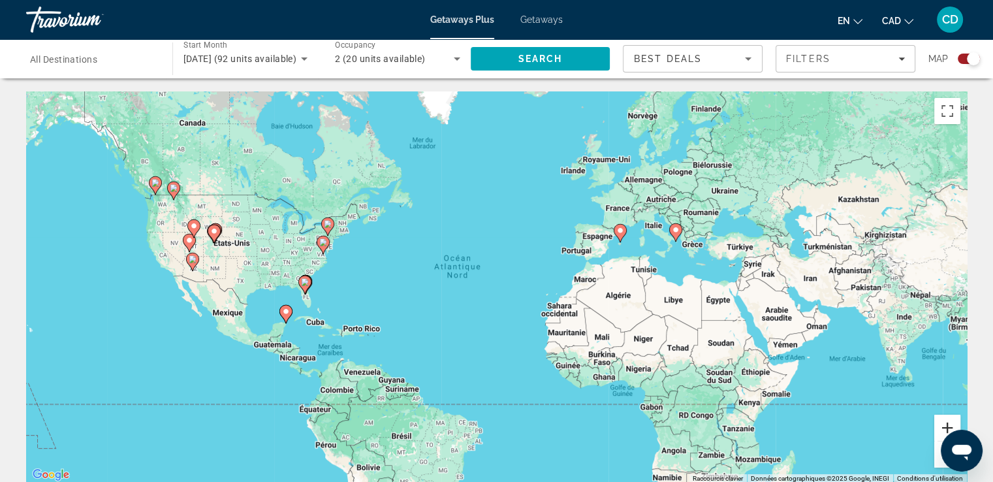
click at [951, 428] on button "Zoom avant" at bounding box center [947, 428] width 26 height 26
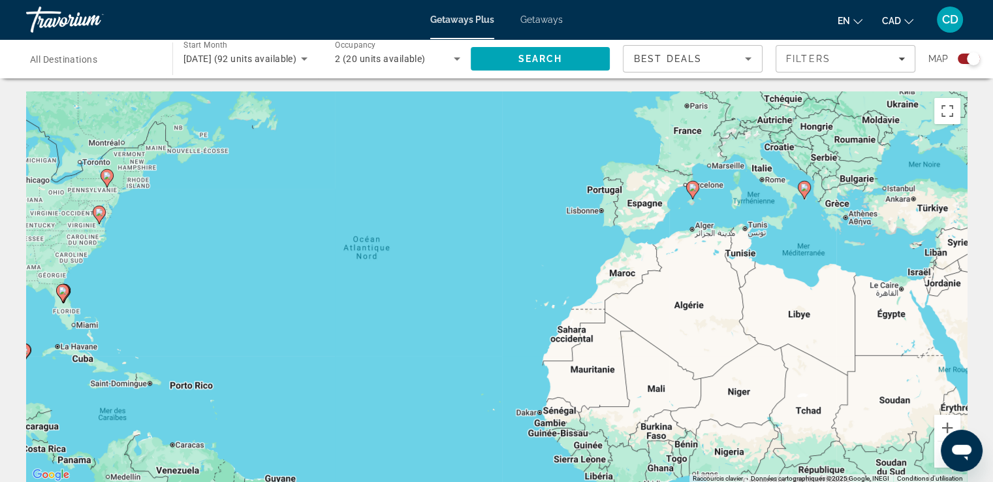
drag, startPoint x: 485, startPoint y: 246, endPoint x: 383, endPoint y: 236, distance: 103.1
click at [383, 236] on div "Pour activer le glissement avec le clavier, appuyez sur Alt+Entrée. Une fois ce…" at bounding box center [496, 287] width 941 height 392
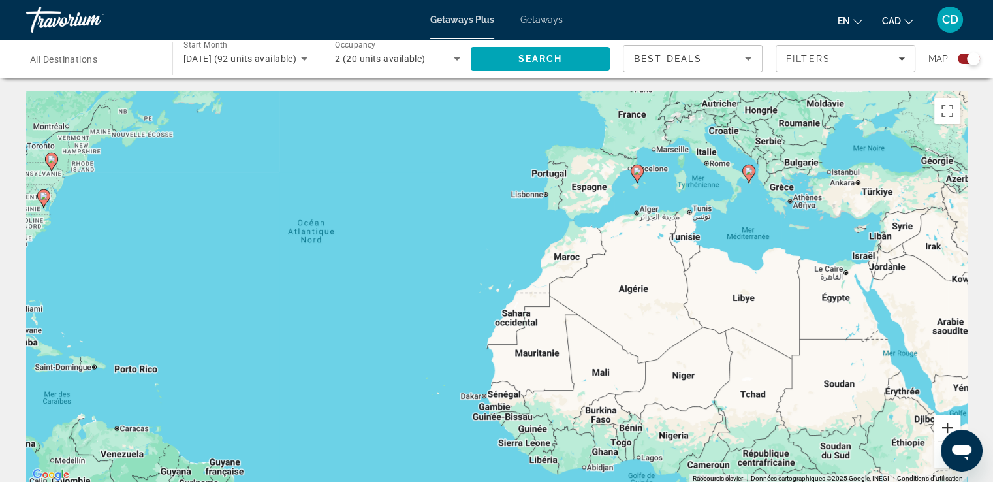
click at [948, 426] on button "Zoom avant" at bounding box center [947, 428] width 26 height 26
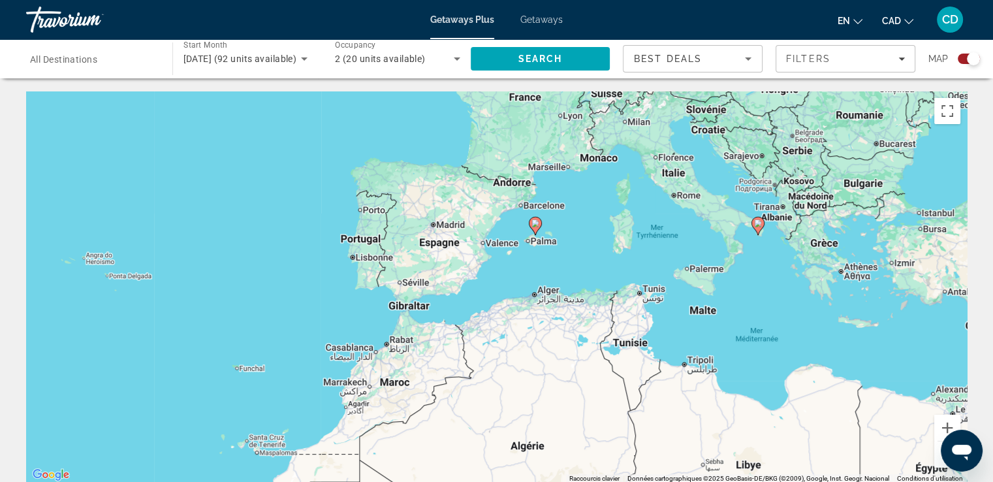
drag, startPoint x: 453, startPoint y: 189, endPoint x: 313, endPoint y: 319, distance: 191.3
click at [227, 351] on div "Pour activer le glissement avec le clavier, appuyez sur Alt+Entrée. Une fois ce…" at bounding box center [496, 287] width 941 height 392
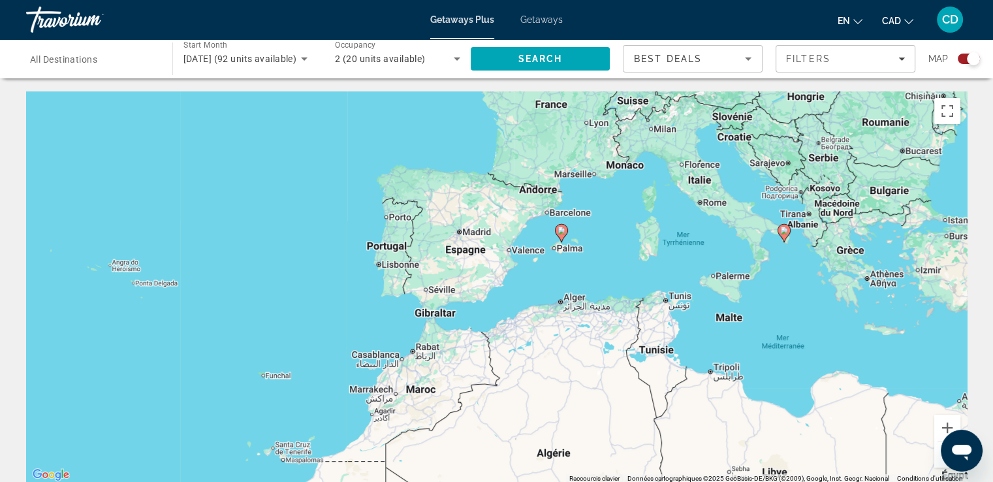
click at [559, 236] on icon "Main content" at bounding box center [561, 233] width 12 height 17
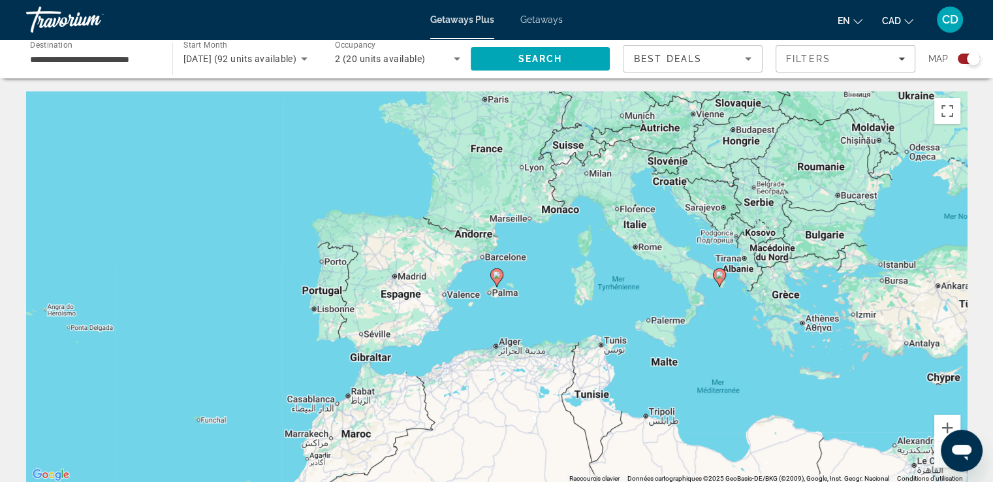
click at [496, 271] on image "Main content" at bounding box center [497, 275] width 8 height 8
type input "**********"
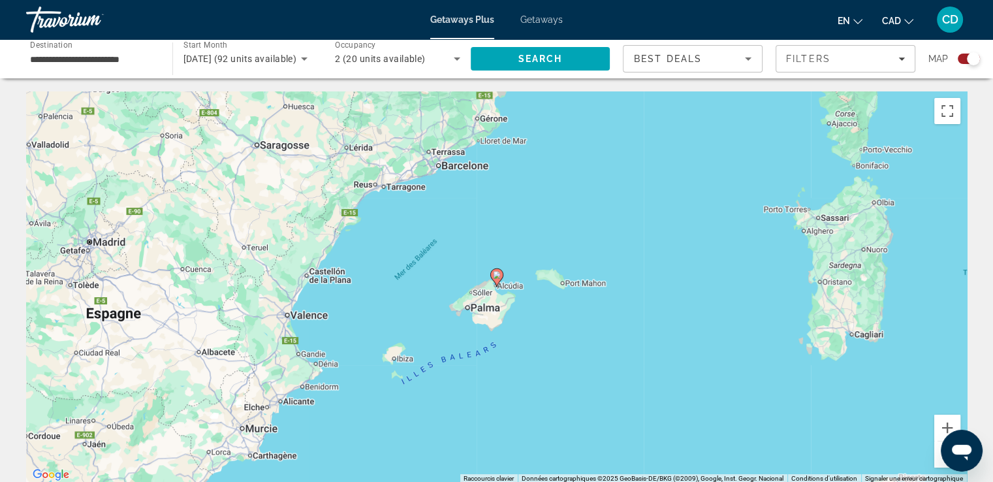
click at [500, 281] on gmp-advanced-marker "Main content" at bounding box center [496, 278] width 13 height 20
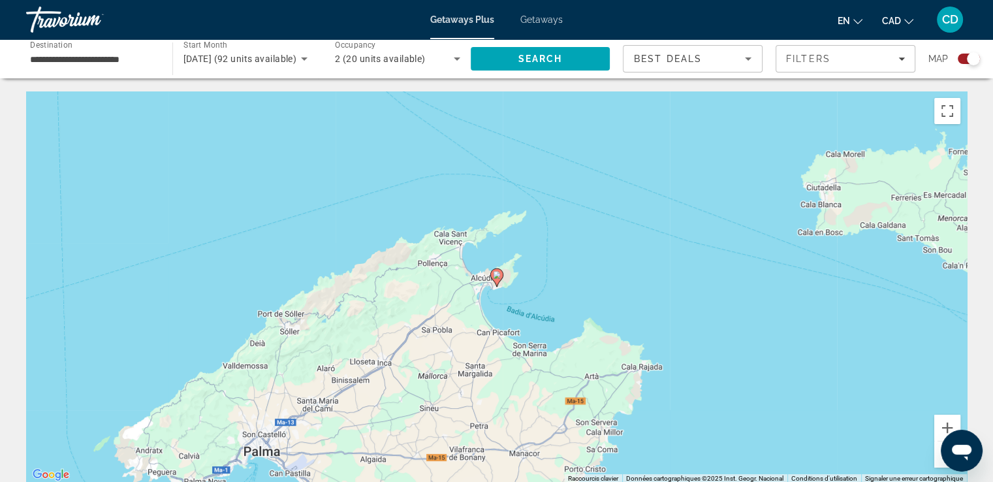
click at [496, 278] on image "Main content" at bounding box center [497, 275] width 8 height 8
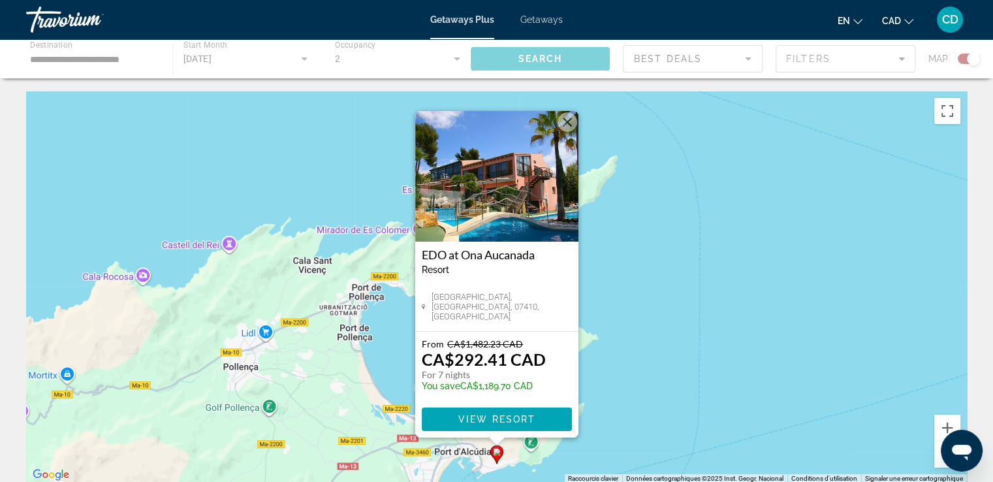
click at [494, 420] on span "View Resort" at bounding box center [496, 419] width 77 height 10
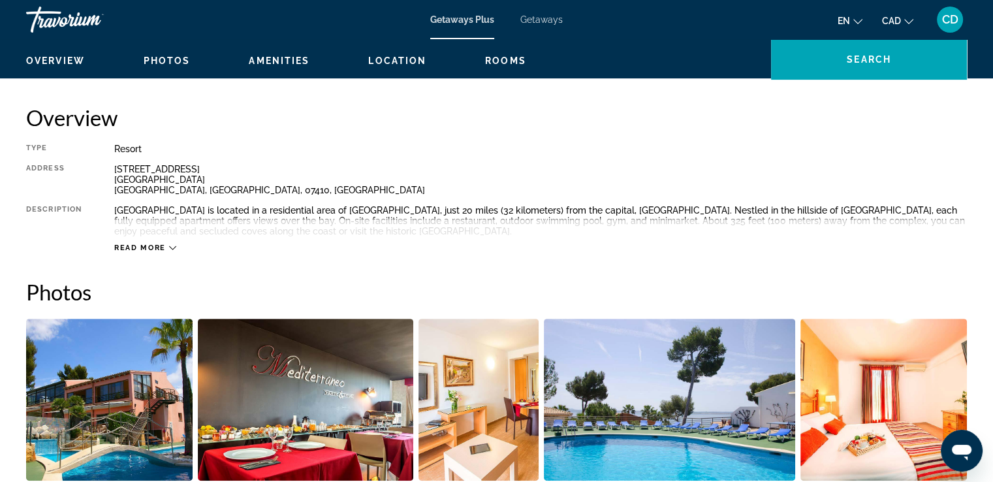
scroll to position [588, 0]
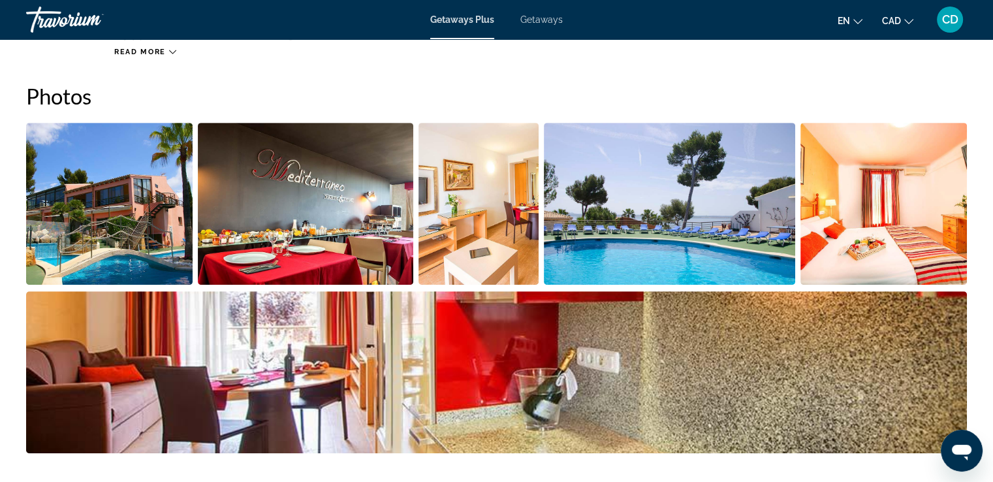
click at [136, 227] on img "Open full-screen image slider" at bounding box center [109, 204] width 167 height 162
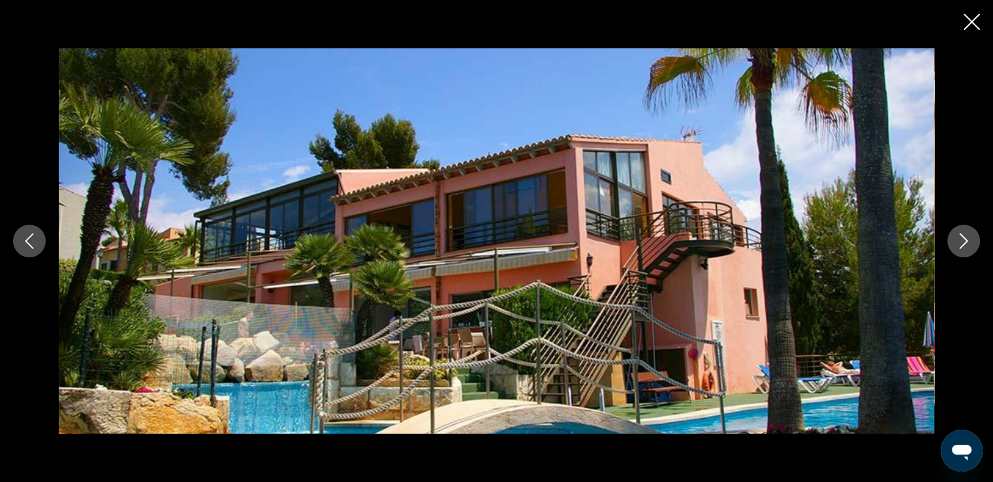
click at [961, 241] on icon "Next image" at bounding box center [964, 241] width 16 height 16
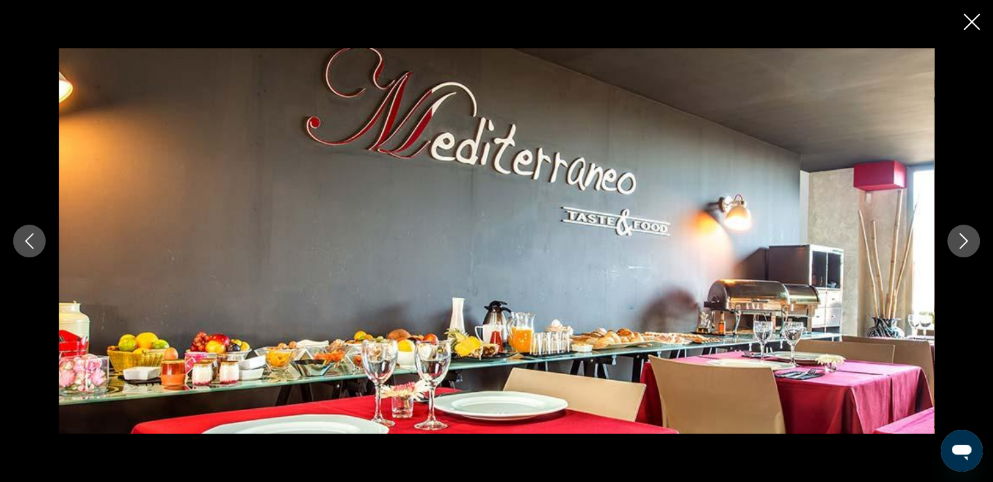
click at [961, 241] on icon "Next image" at bounding box center [964, 241] width 16 height 16
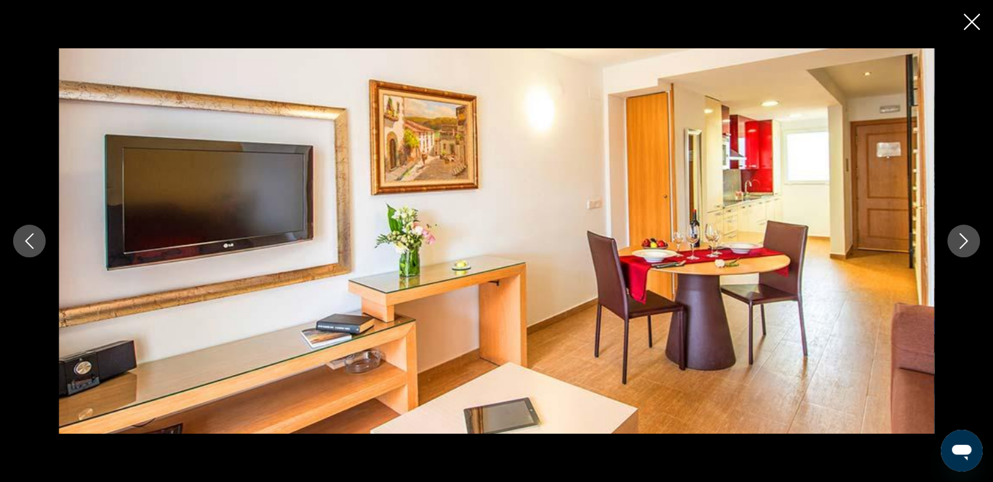
click at [962, 241] on icon "Next image" at bounding box center [964, 241] width 16 height 16
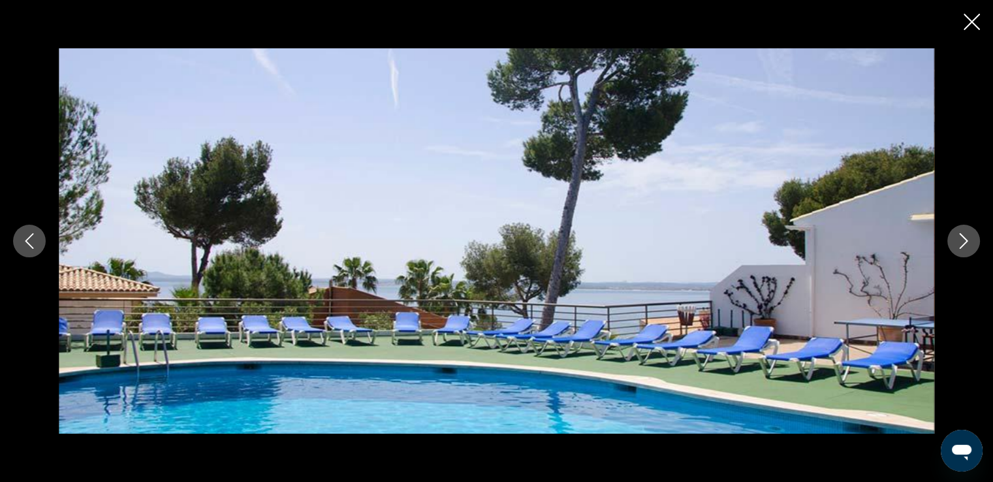
click at [962, 241] on icon "Next image" at bounding box center [964, 241] width 16 height 16
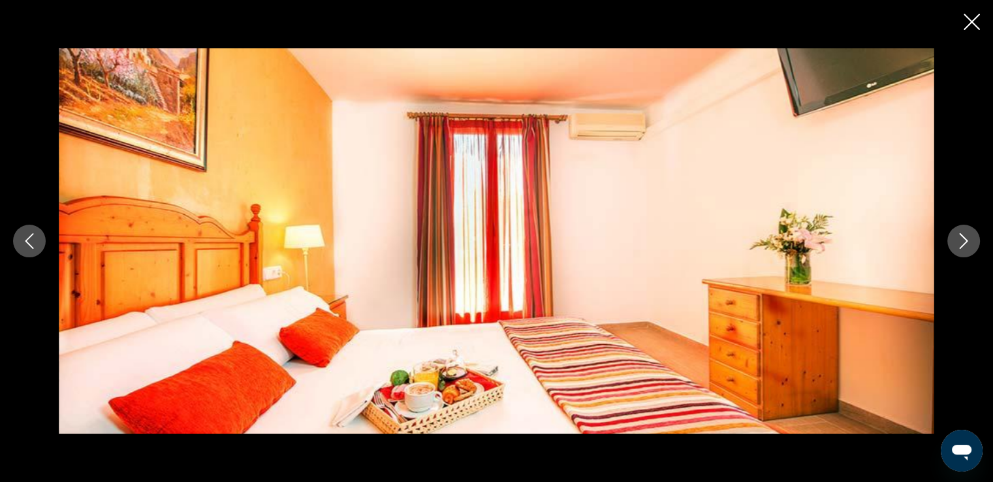
click at [962, 241] on icon "Next image" at bounding box center [964, 241] width 16 height 16
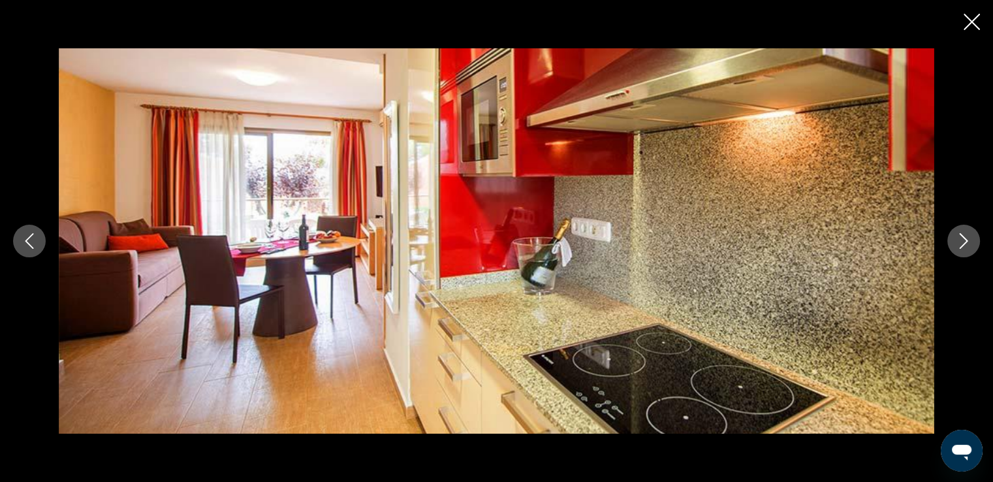
click at [962, 241] on icon "Next image" at bounding box center [964, 241] width 16 height 16
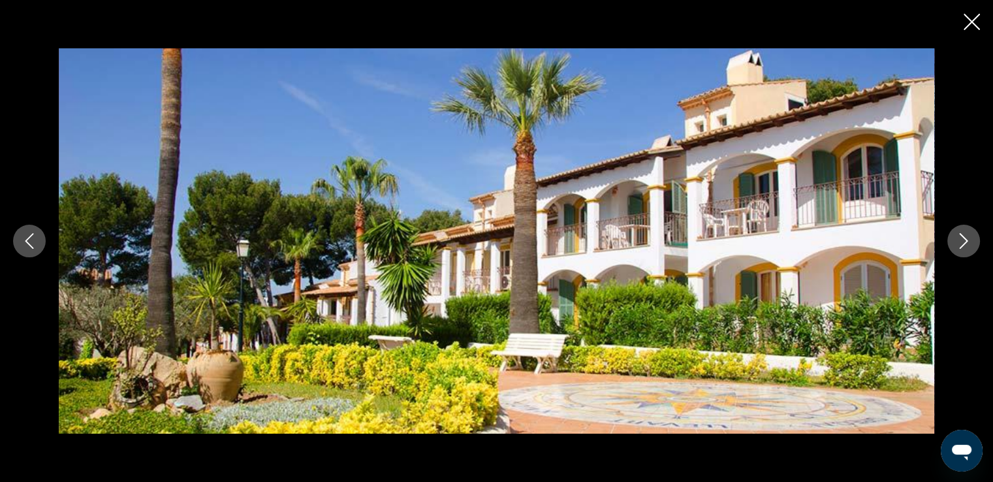
click at [963, 242] on icon "Next image" at bounding box center [964, 241] width 16 height 16
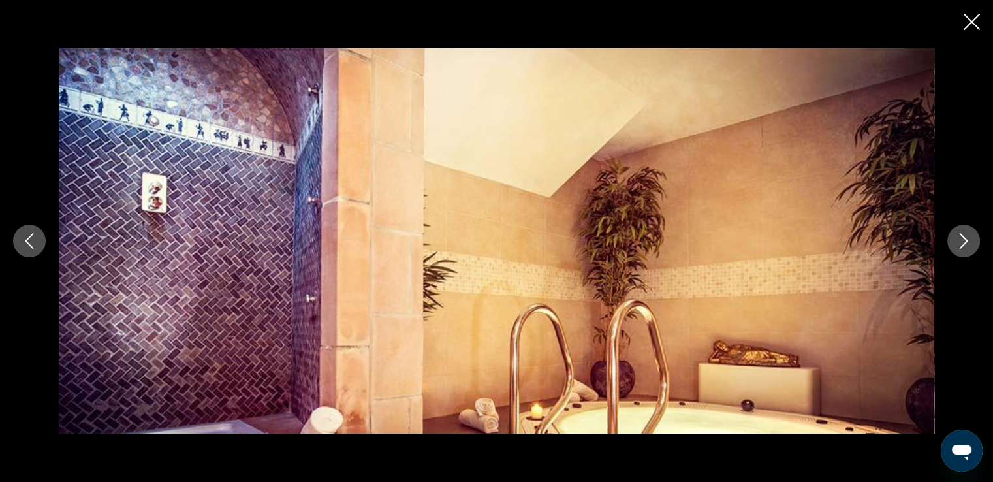
click at [963, 243] on icon "Next image" at bounding box center [964, 241] width 16 height 16
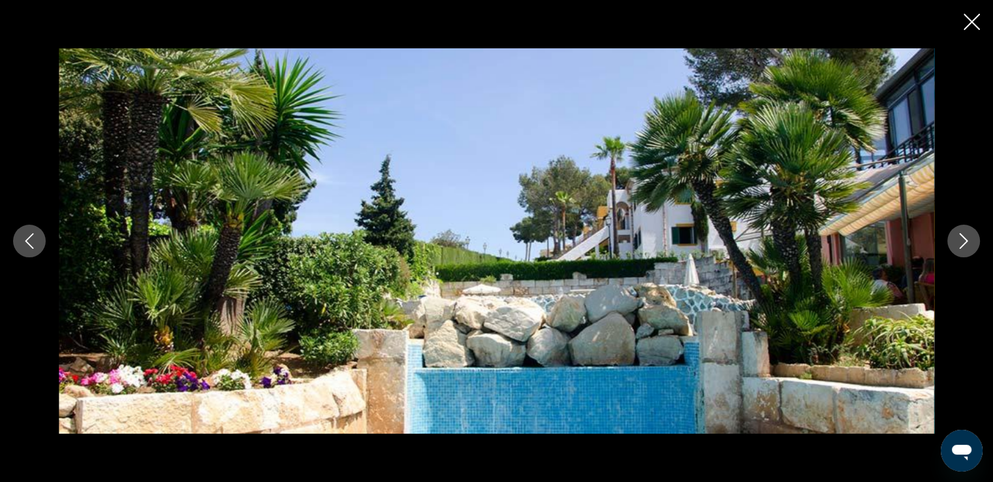
click at [963, 243] on icon "Next image" at bounding box center [964, 241] width 16 height 16
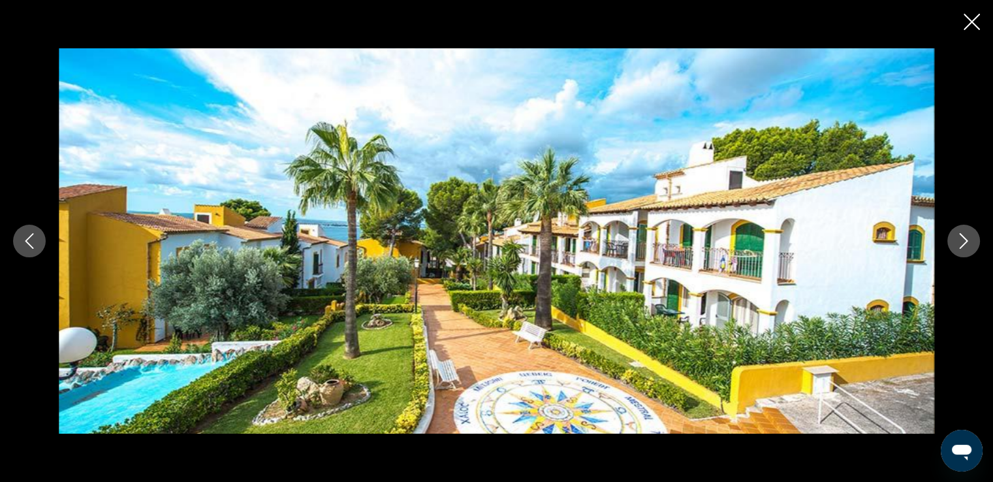
click at [963, 243] on icon "Next image" at bounding box center [964, 241] width 16 height 16
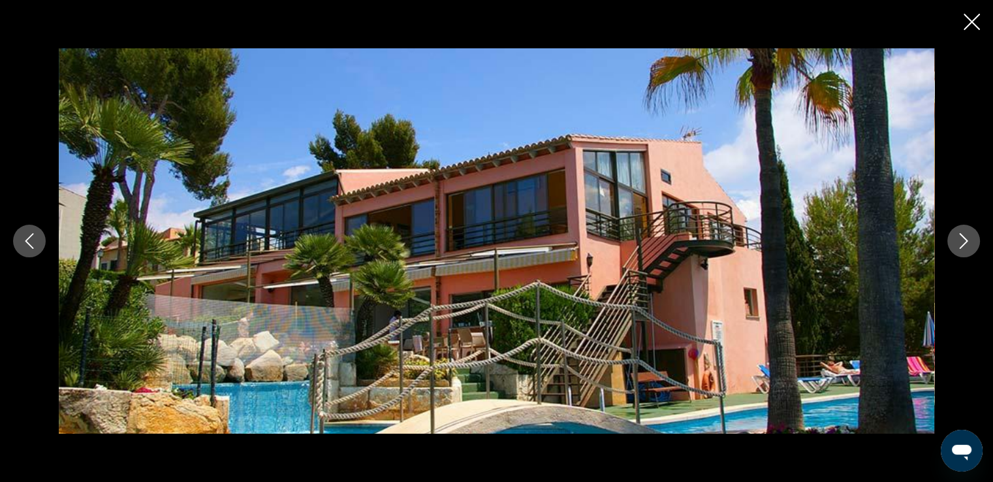
click at [972, 19] on icon "Close slideshow" at bounding box center [972, 22] width 16 height 16
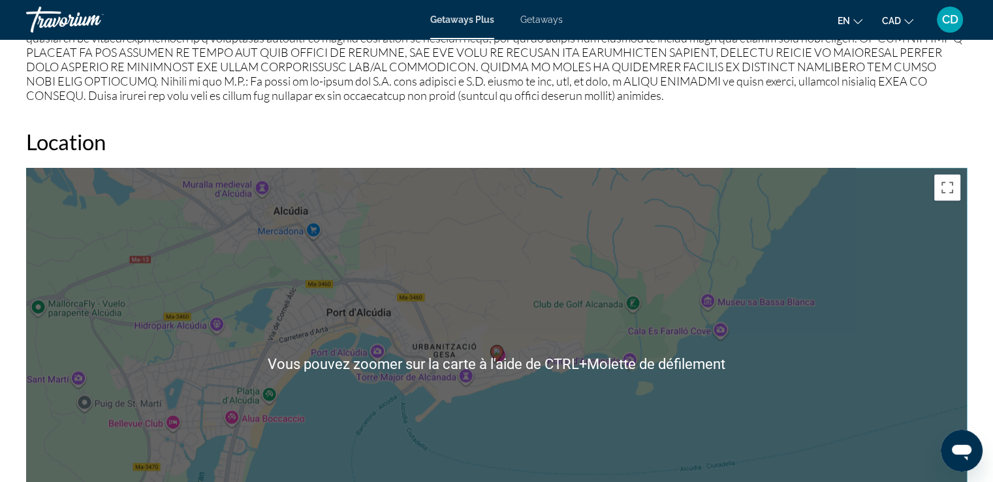
scroll to position [1763, 0]
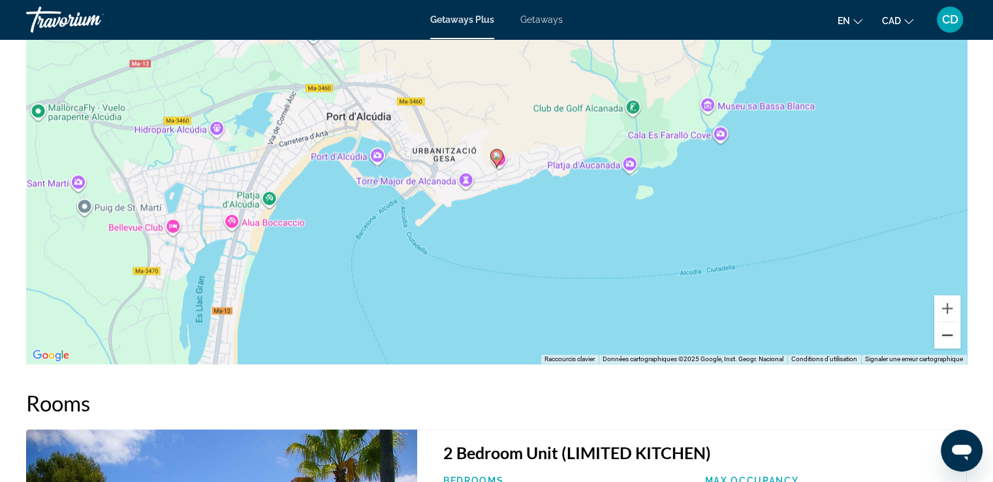
click at [948, 338] on button "Zoom arrière" at bounding box center [947, 335] width 26 height 26
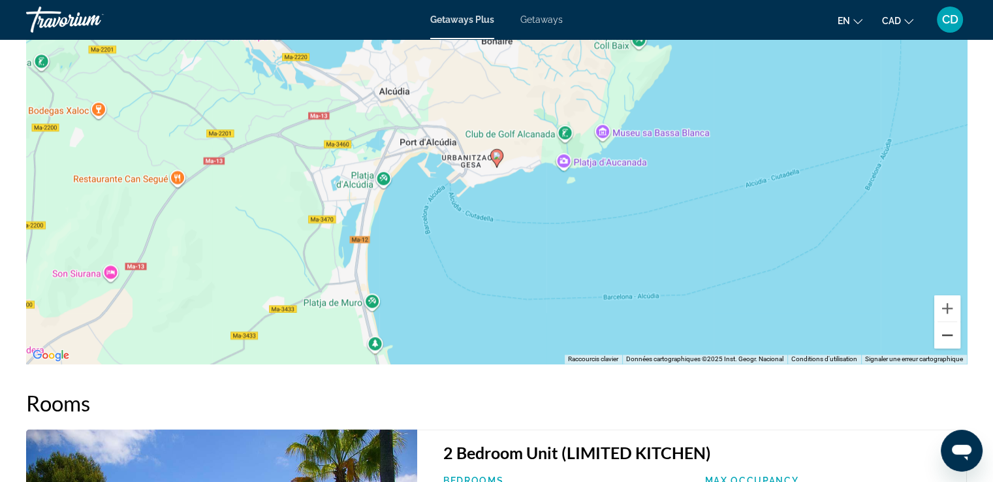
click at [948, 340] on button "Zoom arrière" at bounding box center [947, 335] width 26 height 26
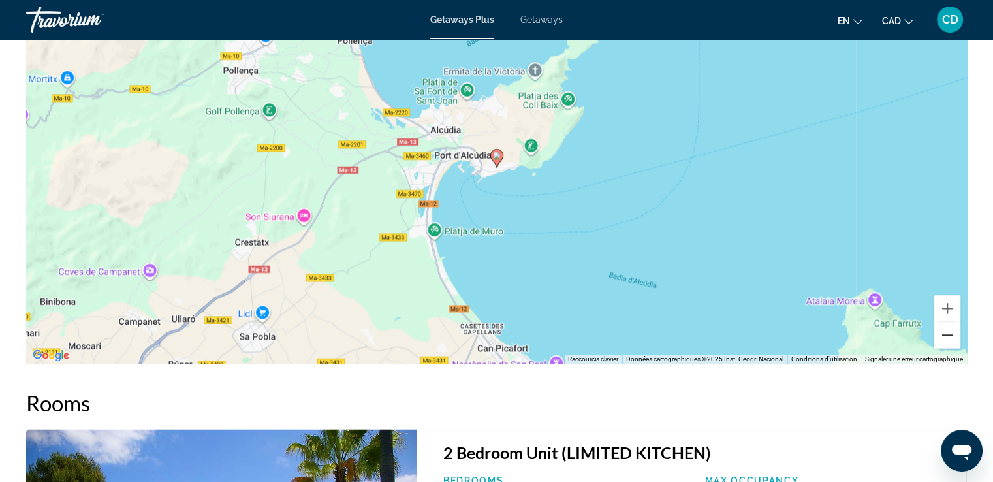
click at [941, 333] on button "Zoom arrière" at bounding box center [947, 335] width 26 height 26
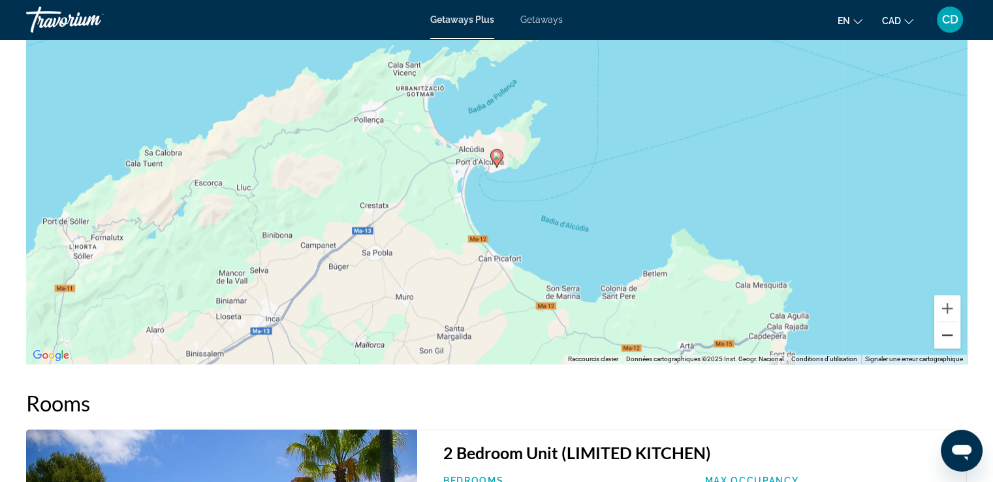
click at [941, 332] on button "Zoom arrière" at bounding box center [947, 335] width 26 height 26
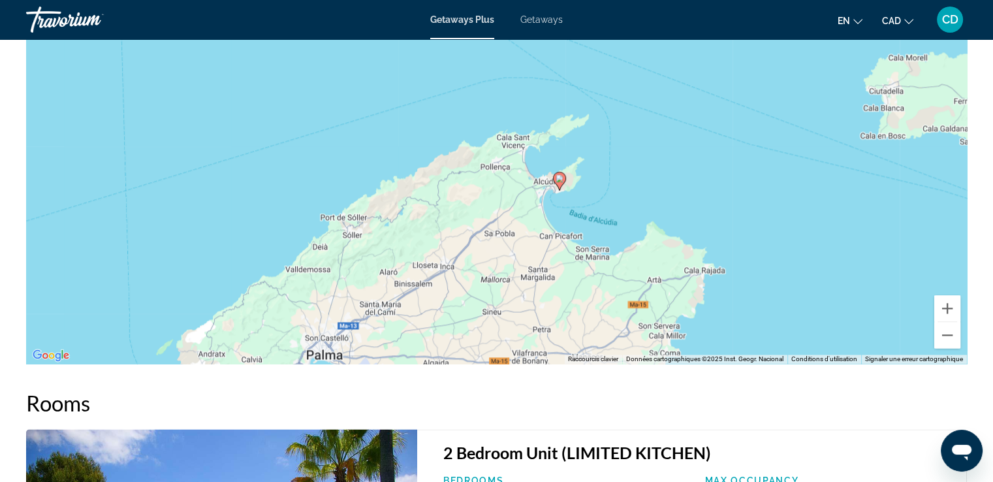
drag, startPoint x: 817, startPoint y: 293, endPoint x: 884, endPoint y: 246, distance: 81.5
click at [884, 246] on div "Pour activer le glissement avec le clavier, appuyez sur Alt+Entrée. Une fois ce…" at bounding box center [496, 168] width 941 height 392
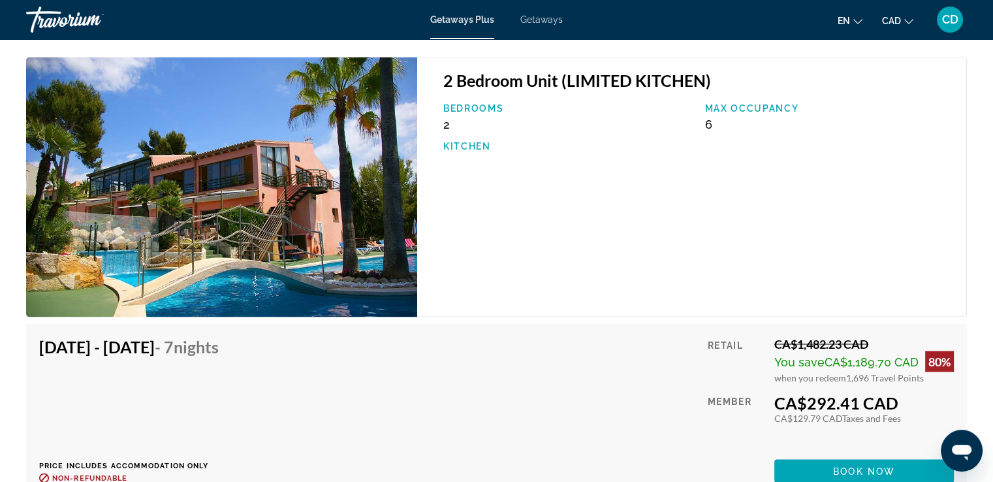
scroll to position [1950, 0]
